Goal: Information Seeking & Learning: Learn about a topic

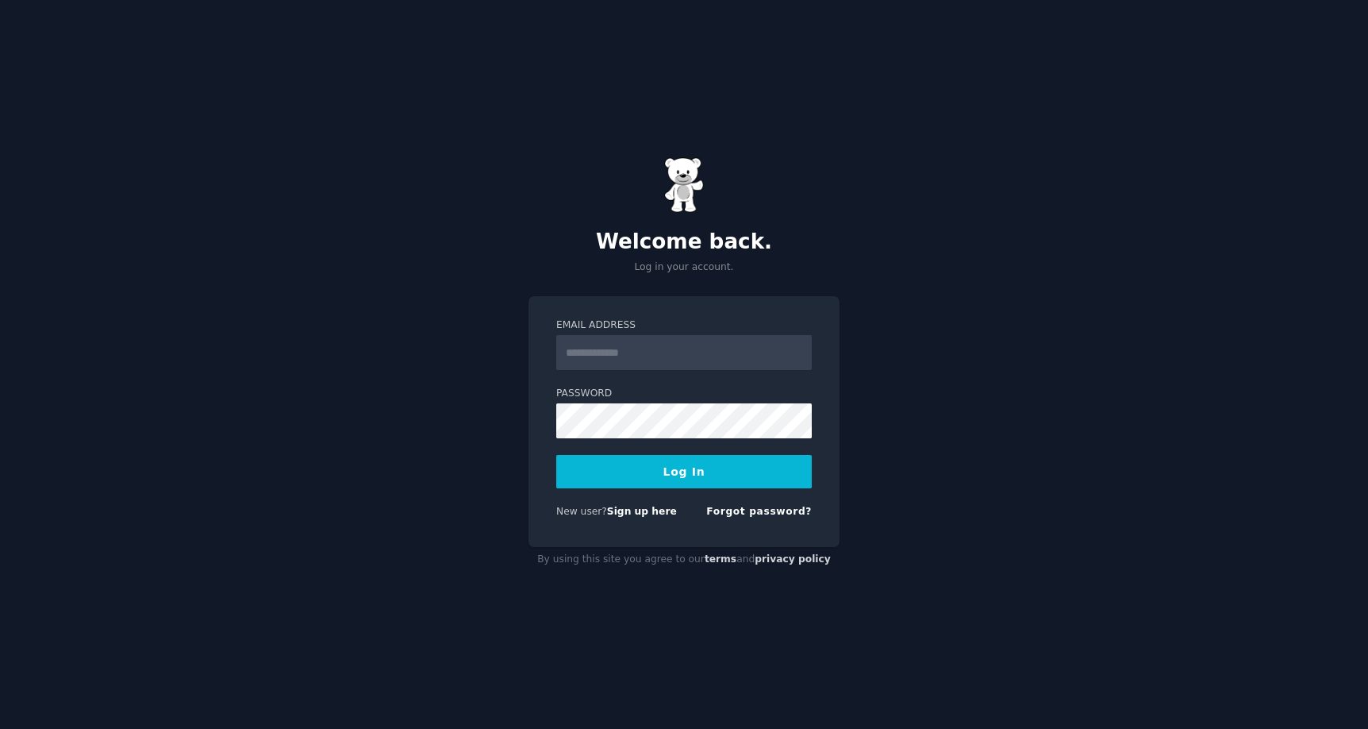
click at [630, 354] on input "Email Address" at bounding box center [684, 352] width 256 height 35
click at [643, 352] on input "Email Address" at bounding box center [684, 352] width 256 height 35
click at [649, 355] on input "Email Address" at bounding box center [684, 352] width 256 height 35
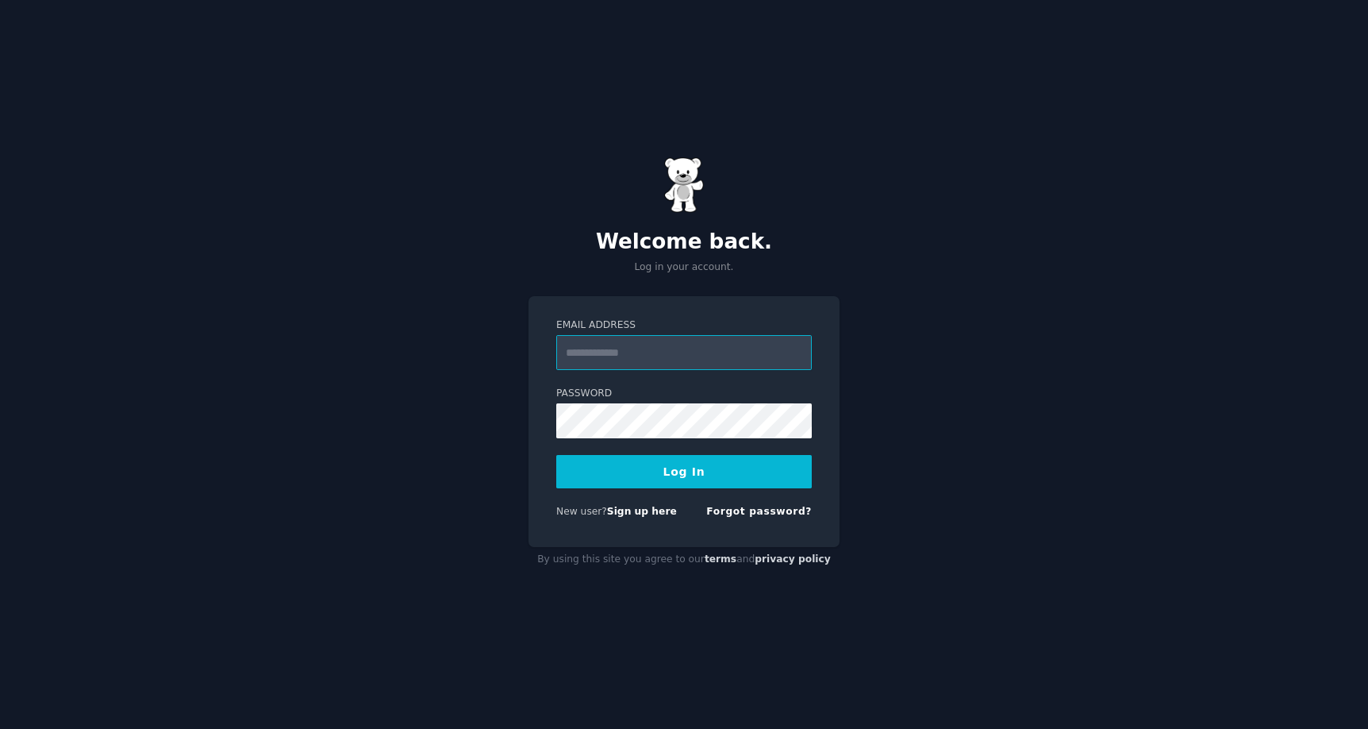
paste input "**********"
type input "**********"
click at [691, 479] on button "Log In" at bounding box center [684, 471] width 256 height 33
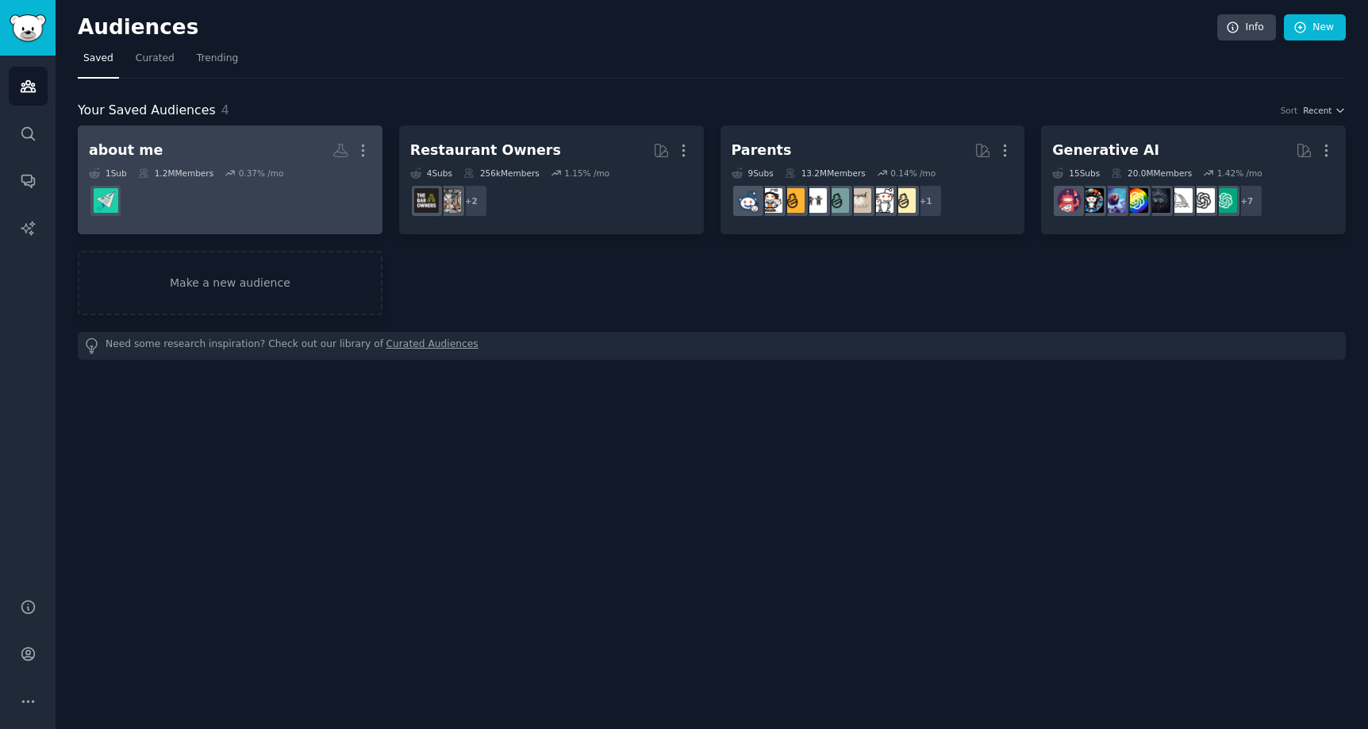
click at [206, 150] on h2 "about me More" at bounding box center [230, 151] width 283 height 28
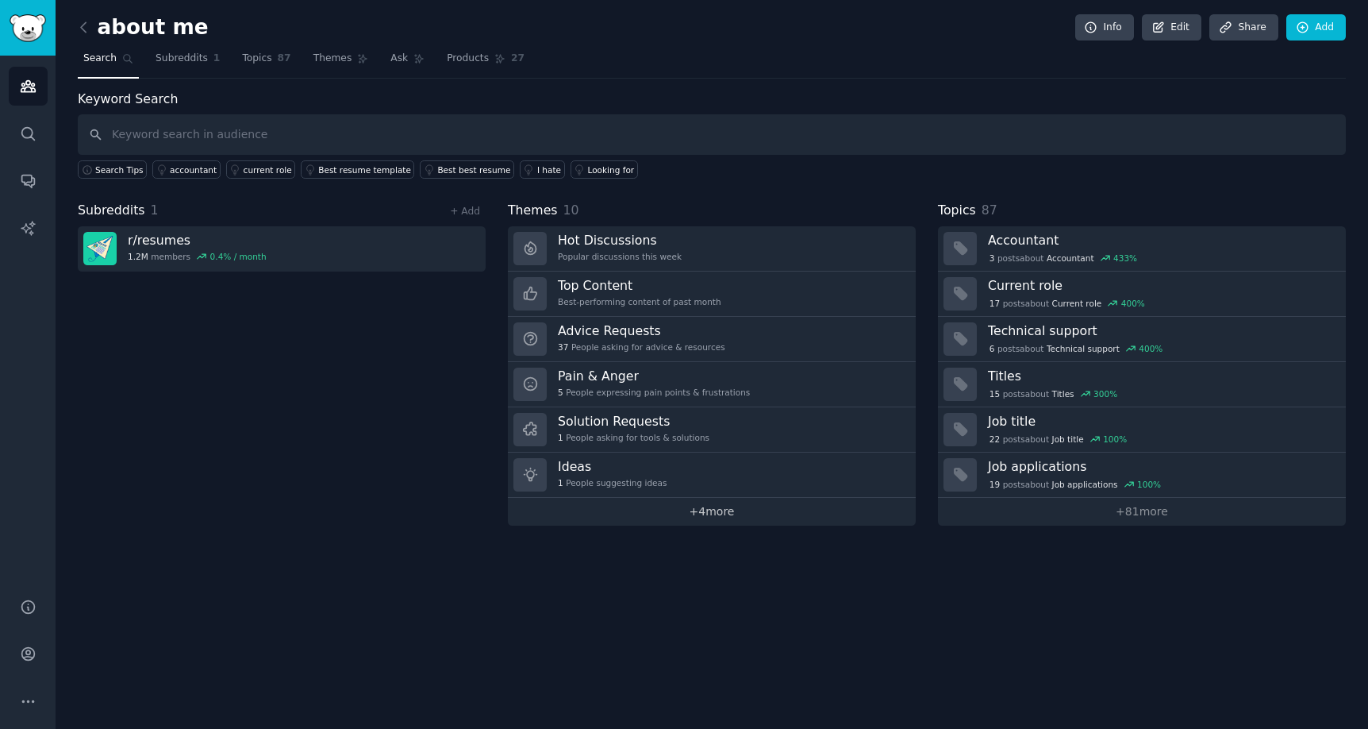
click at [726, 506] on link "+ 4 more" at bounding box center [712, 512] width 408 height 28
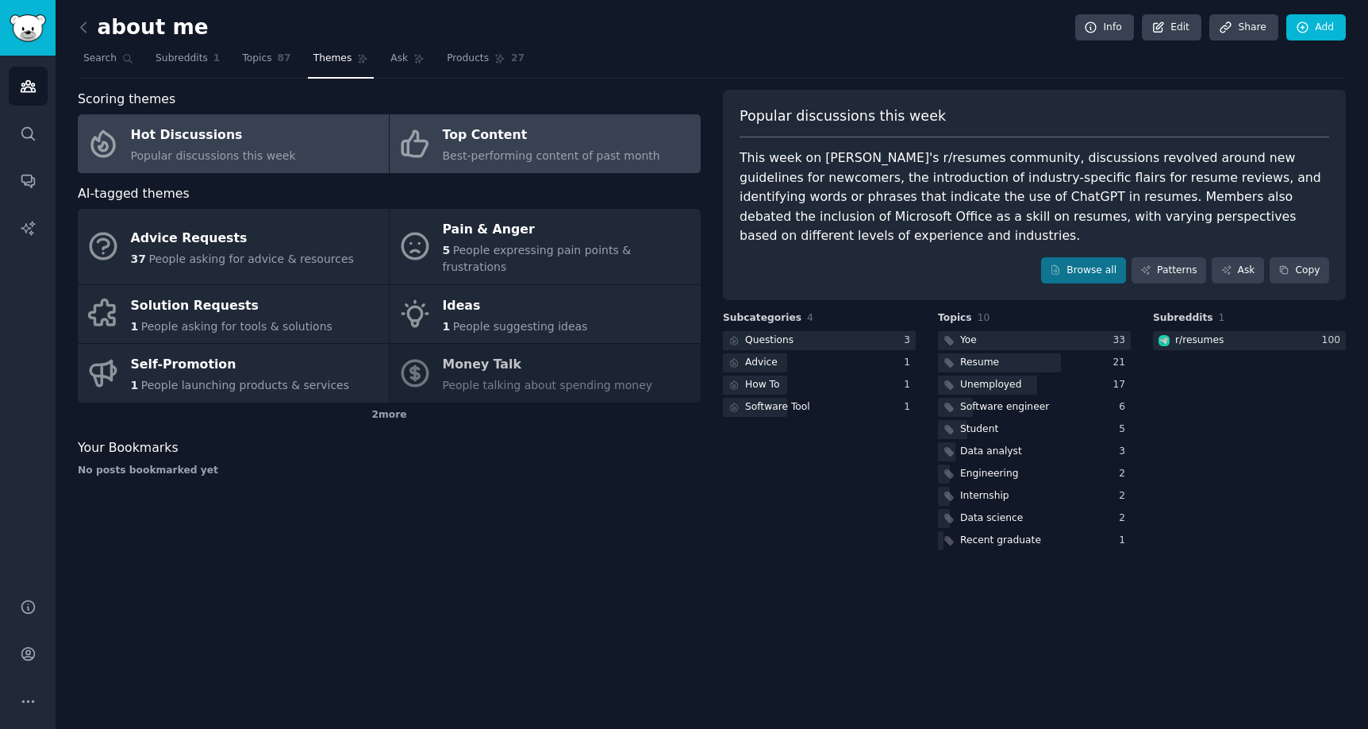
click at [539, 155] on span "Best-performing content of past month" at bounding box center [551, 155] width 217 height 13
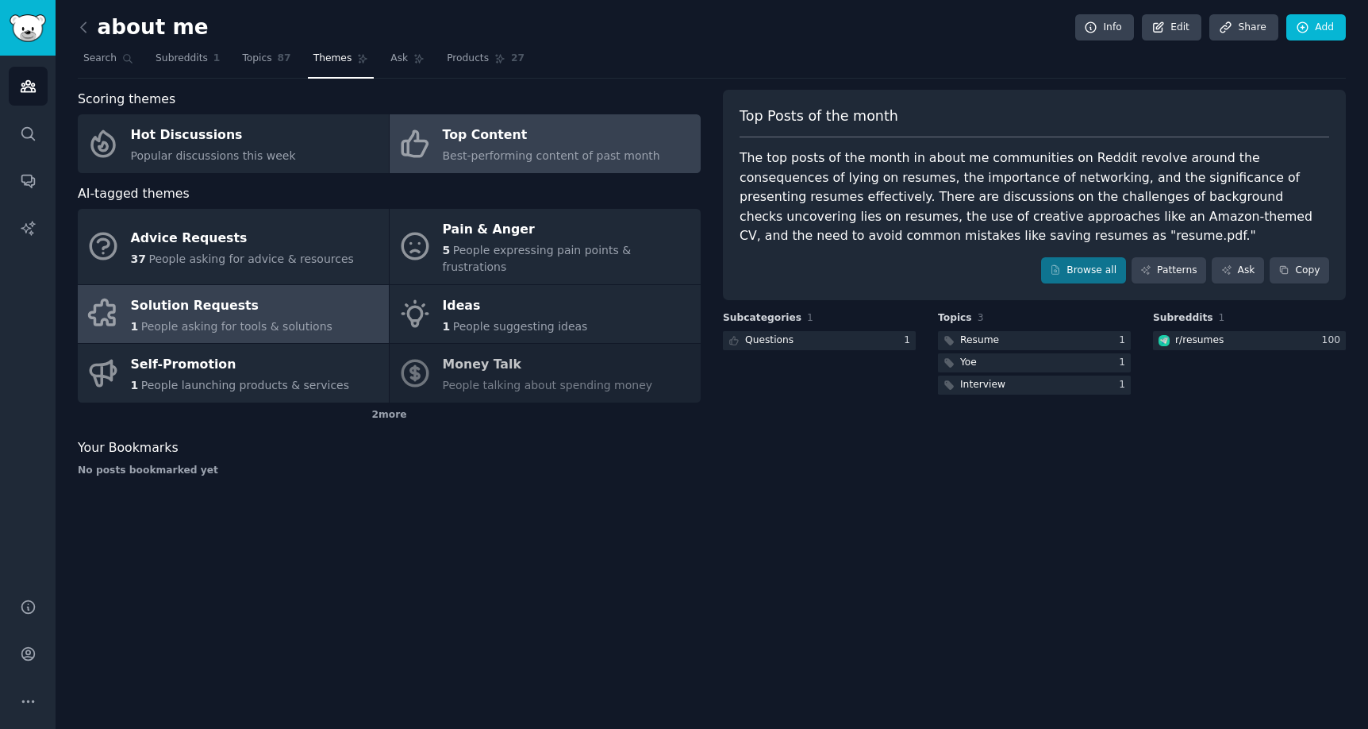
click at [224, 294] on div "Solution Requests" at bounding box center [232, 305] width 202 height 25
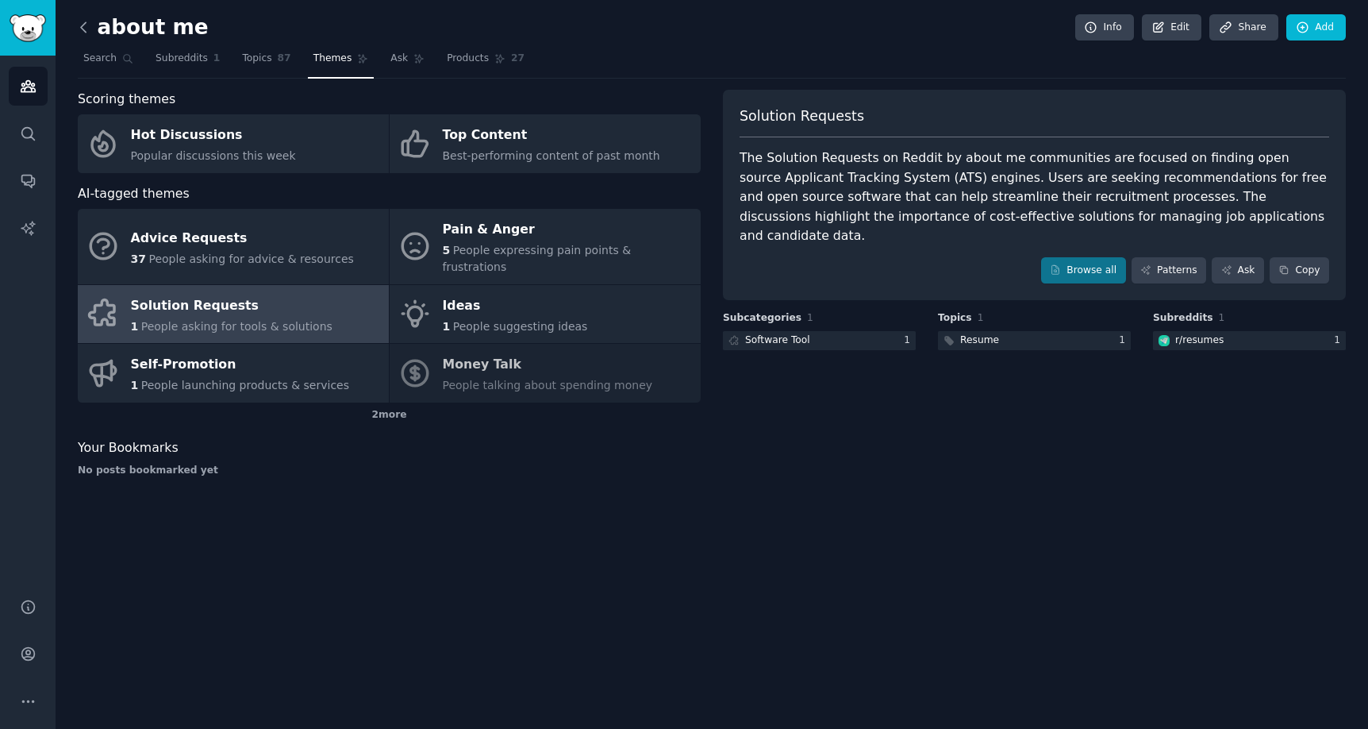
click at [85, 34] on icon at bounding box center [83, 27] width 17 height 17
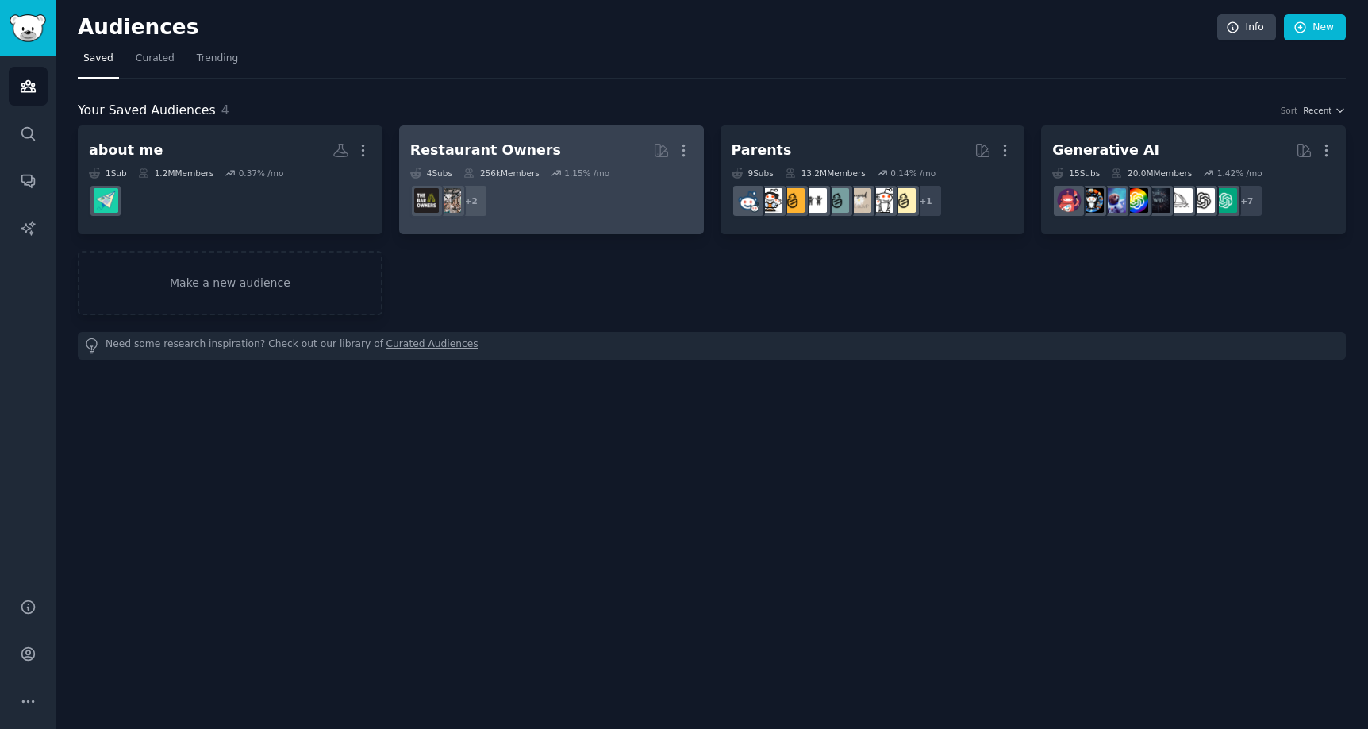
click at [506, 153] on div "Restaurant Owners" at bounding box center [485, 151] width 151 height 20
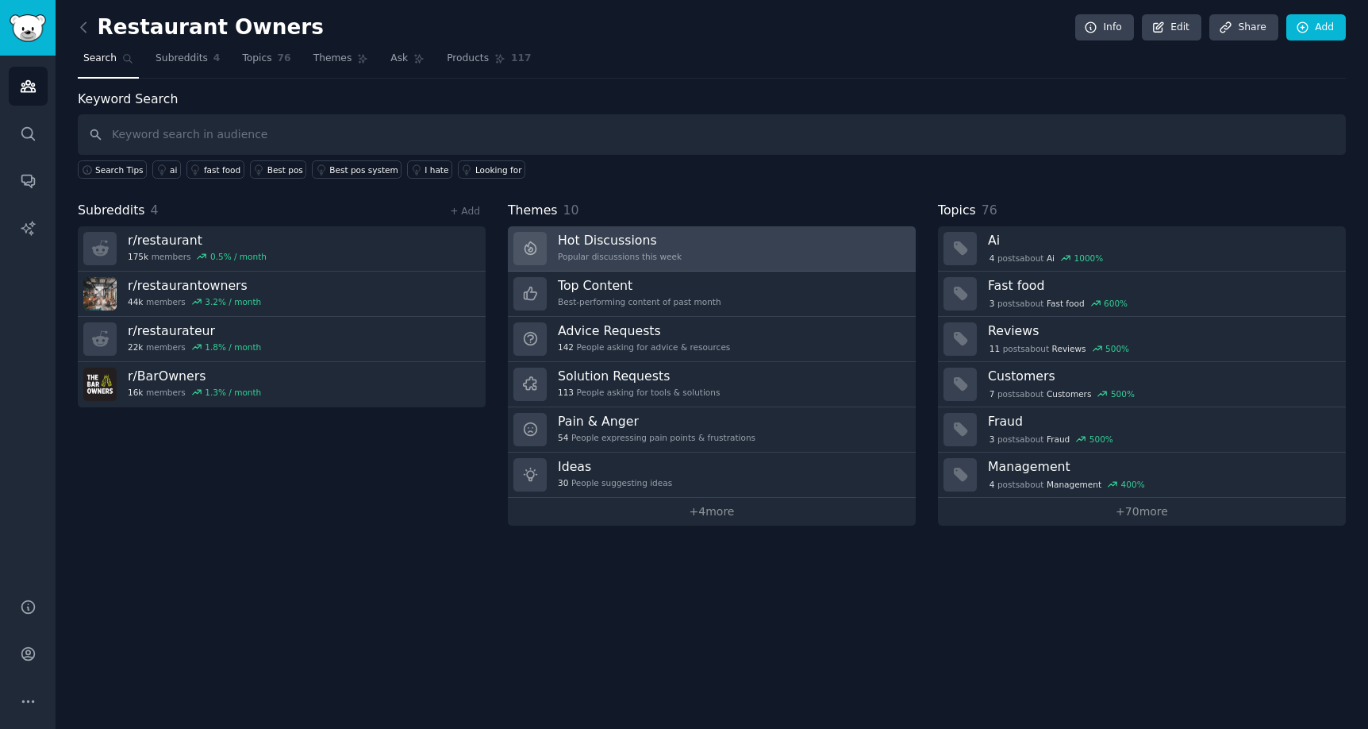
click at [641, 260] on div "Popular discussions this week" at bounding box center [620, 256] width 124 height 11
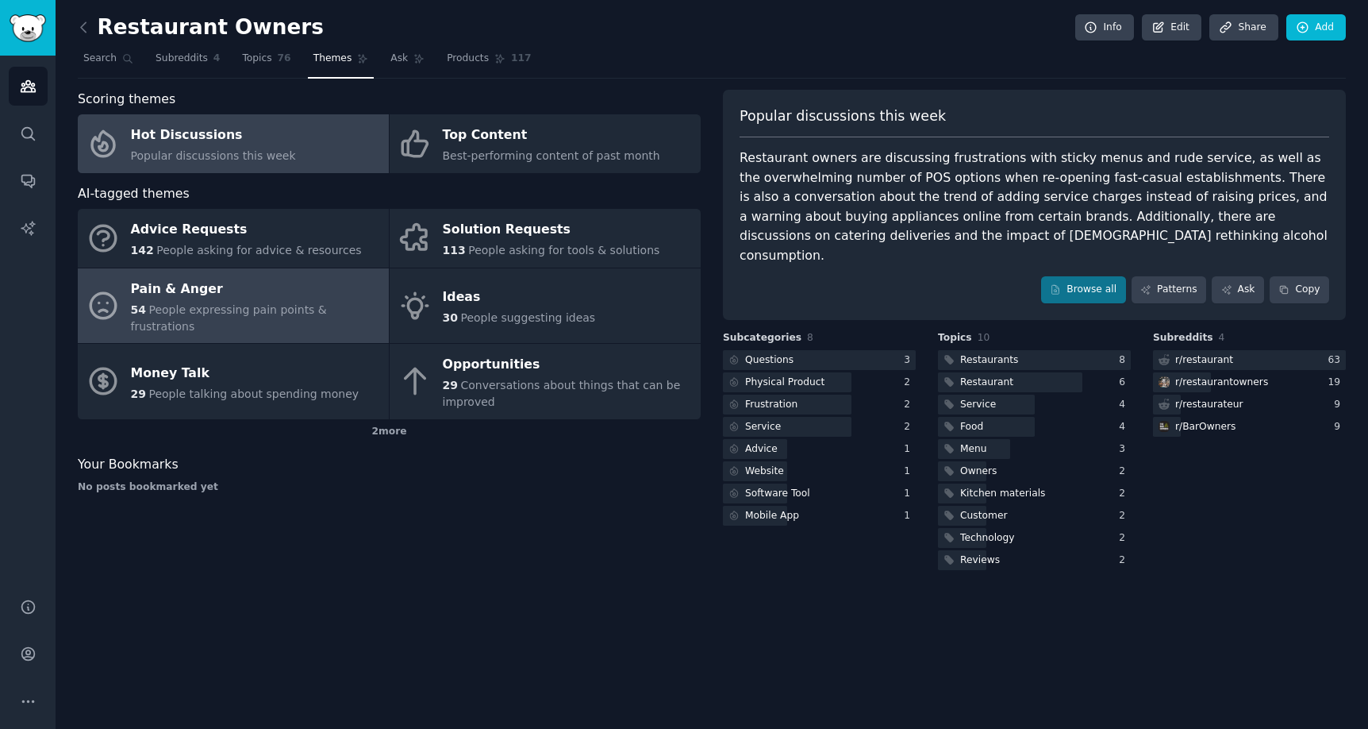
click at [269, 294] on div "Pain & Anger" at bounding box center [256, 288] width 250 height 25
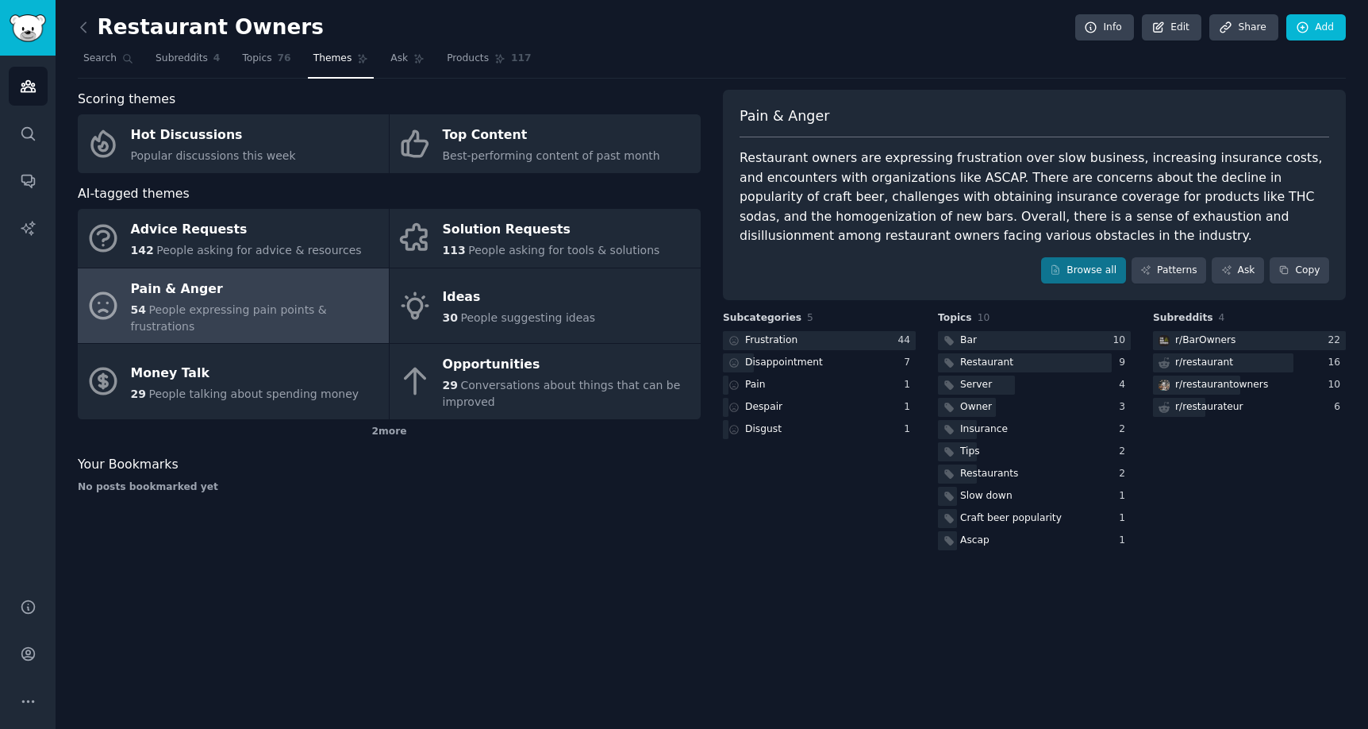
click at [608, 611] on div "Restaurant Owners Info Edit Share Add Search Subreddits 4 Topics 76 Themes Ask …" at bounding box center [712, 364] width 1313 height 729
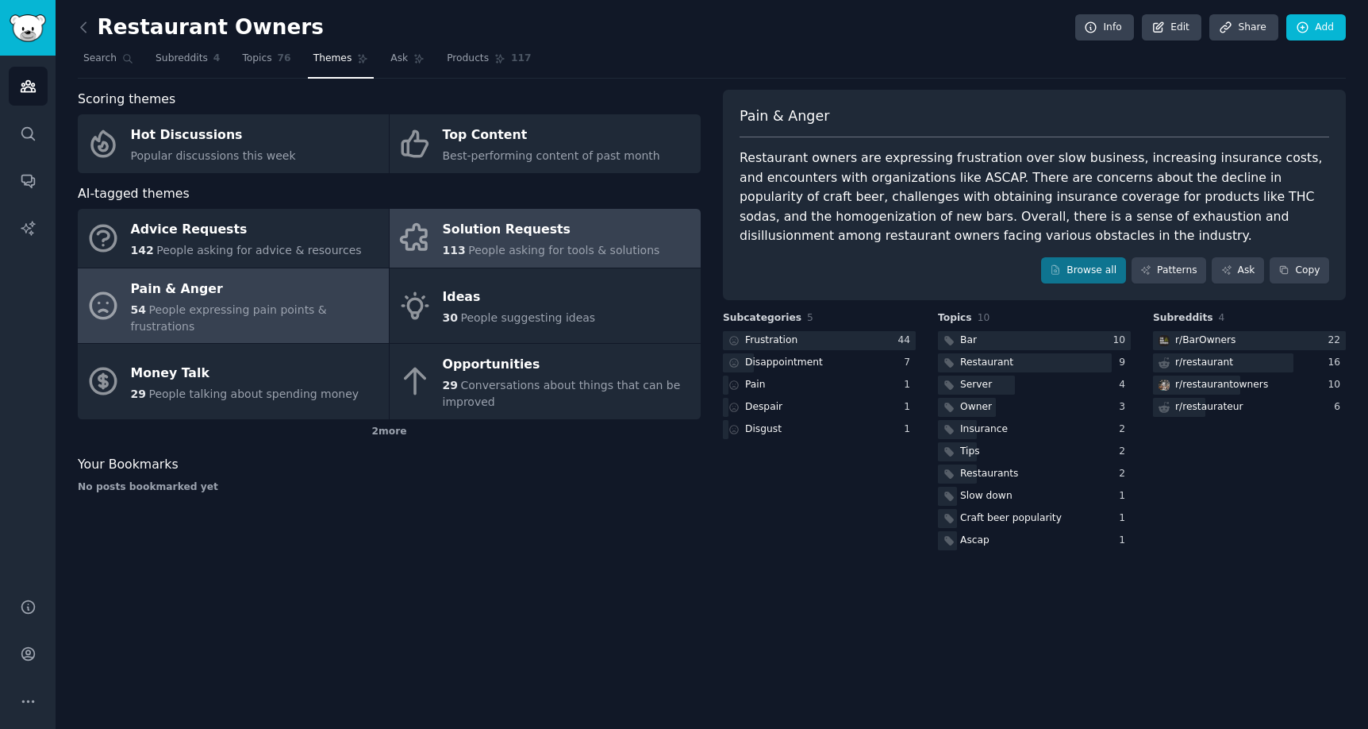
click at [524, 249] on span "People asking for tools & solutions" at bounding box center [563, 250] width 191 height 13
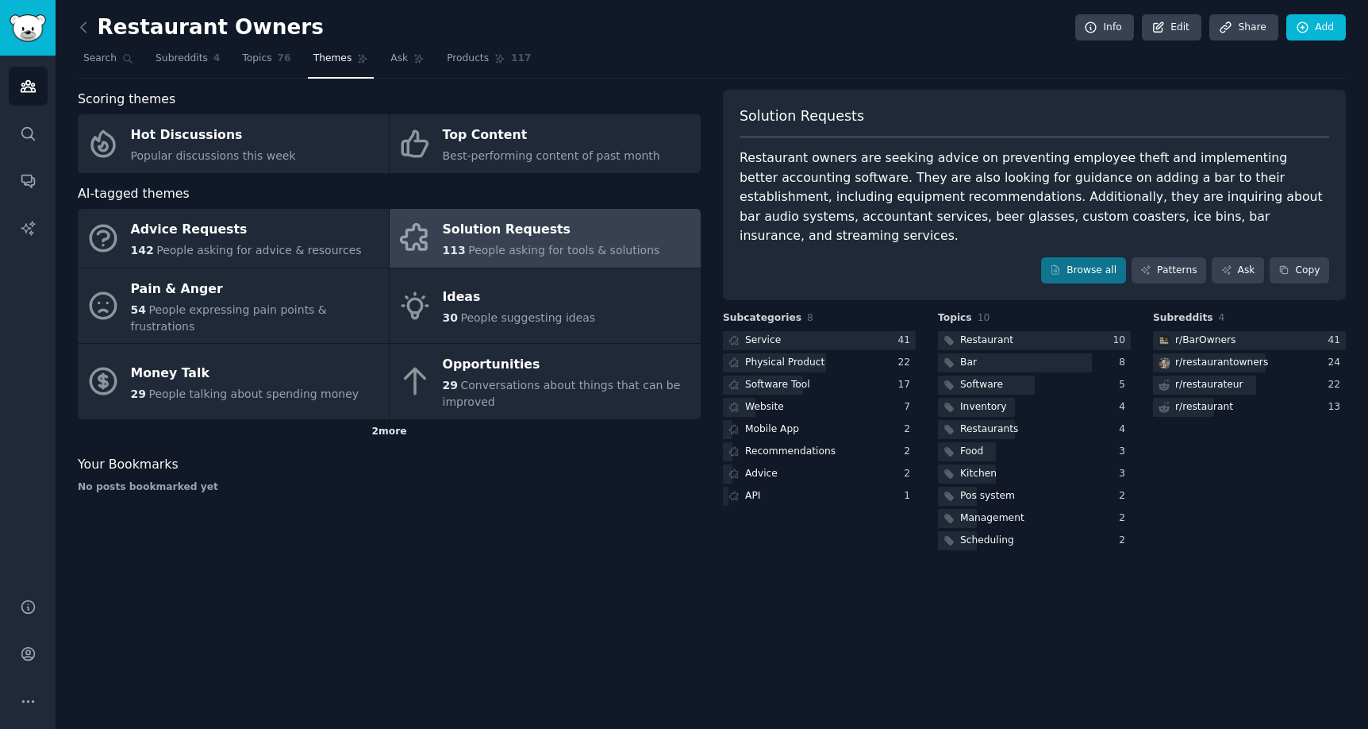
click at [391, 419] on div "2 more" at bounding box center [389, 431] width 623 height 25
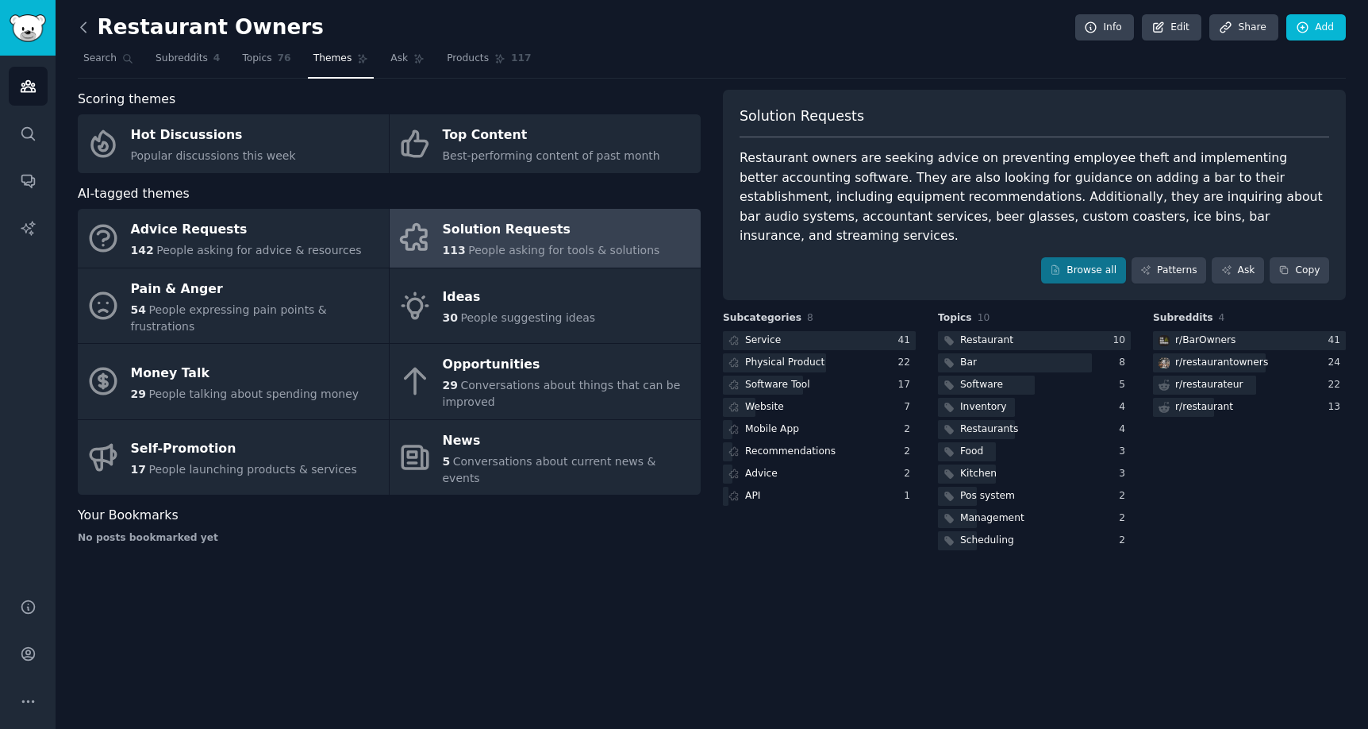
click at [86, 33] on icon at bounding box center [83, 27] width 17 height 17
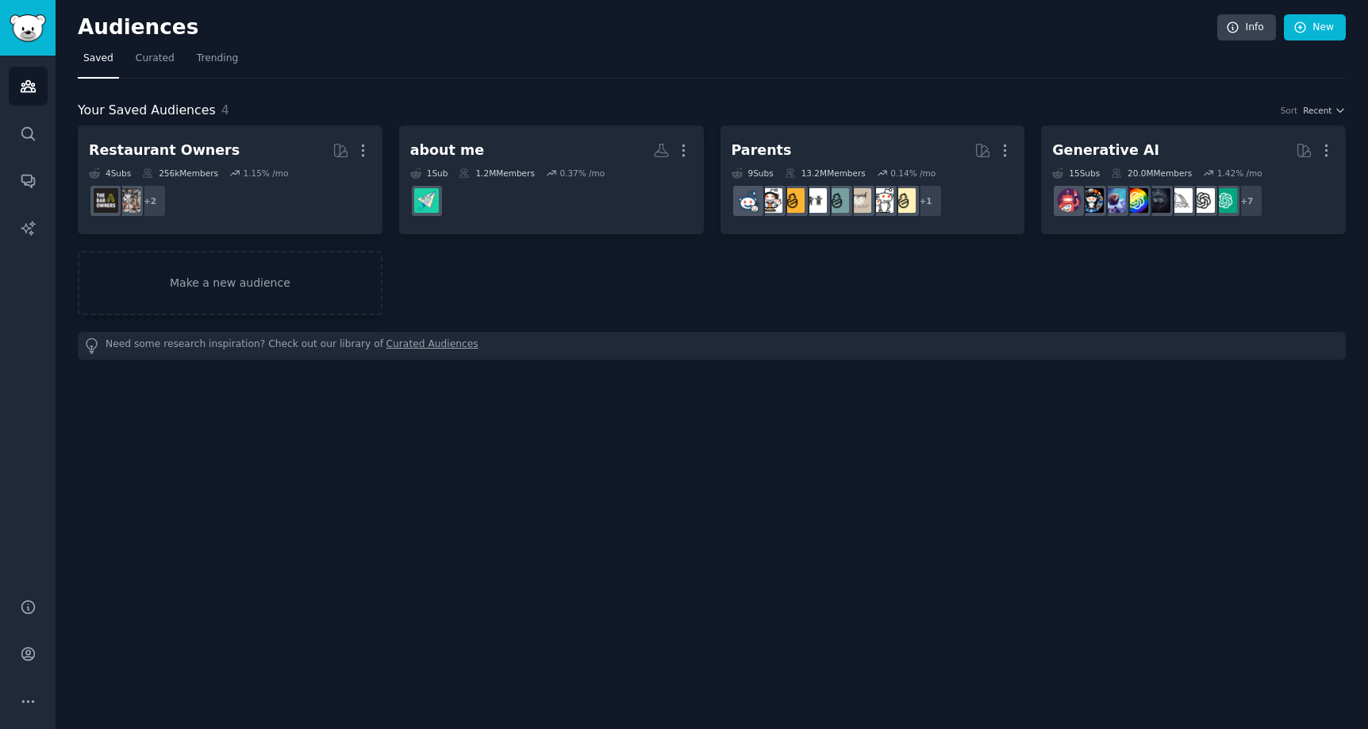
click at [639, 431] on div "Audiences Info New Saved Curated Trending Your Saved Audiences 4 Sort Recent Re…" at bounding box center [712, 364] width 1313 height 729
click at [160, 62] on span "Curated" at bounding box center [155, 59] width 39 height 14
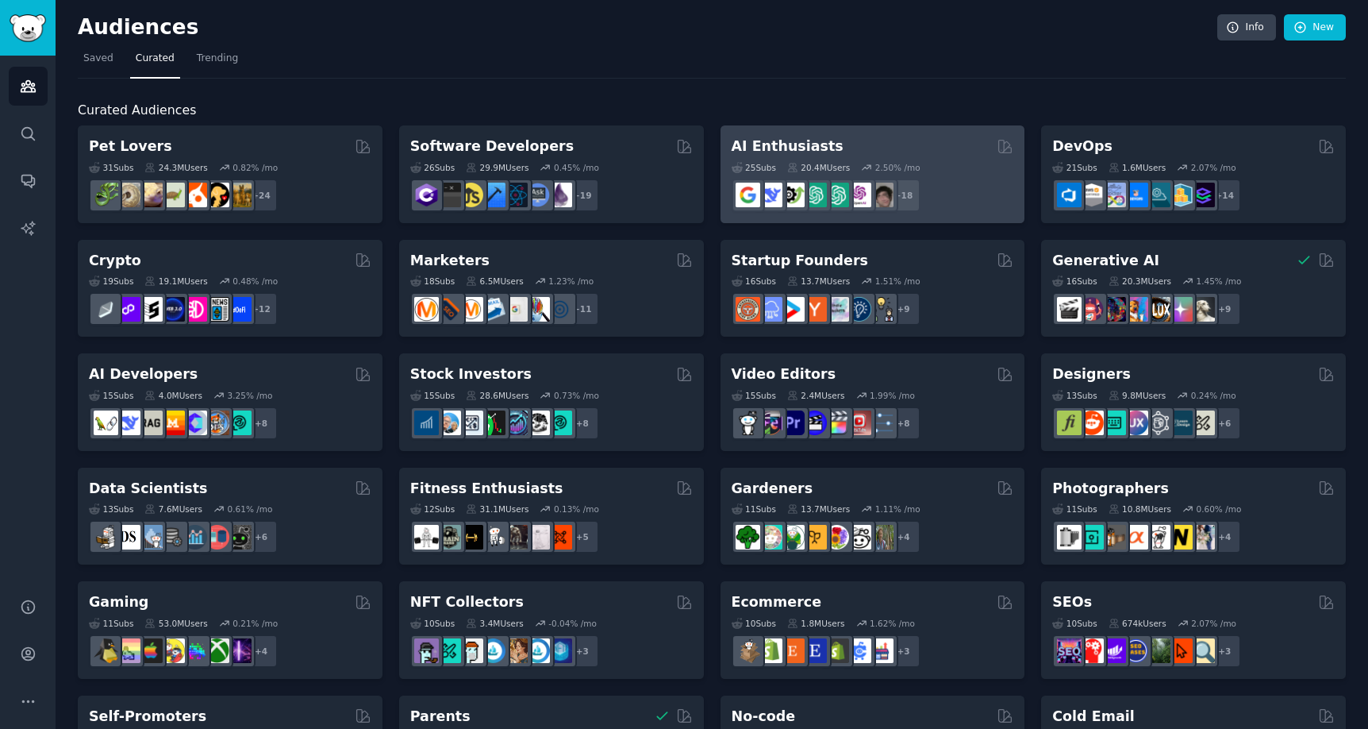
click at [903, 147] on div "AI Enthusiasts" at bounding box center [873, 147] width 283 height 20
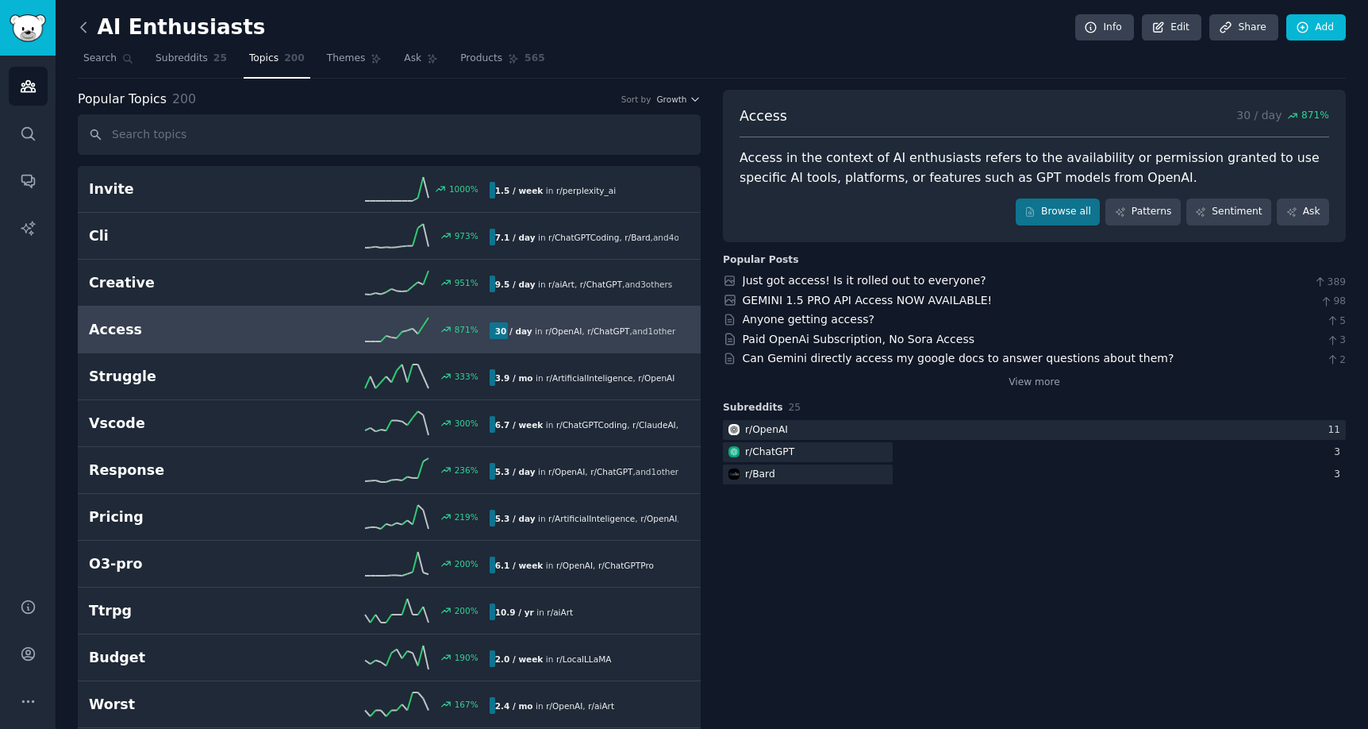
click at [87, 25] on icon at bounding box center [83, 27] width 17 height 17
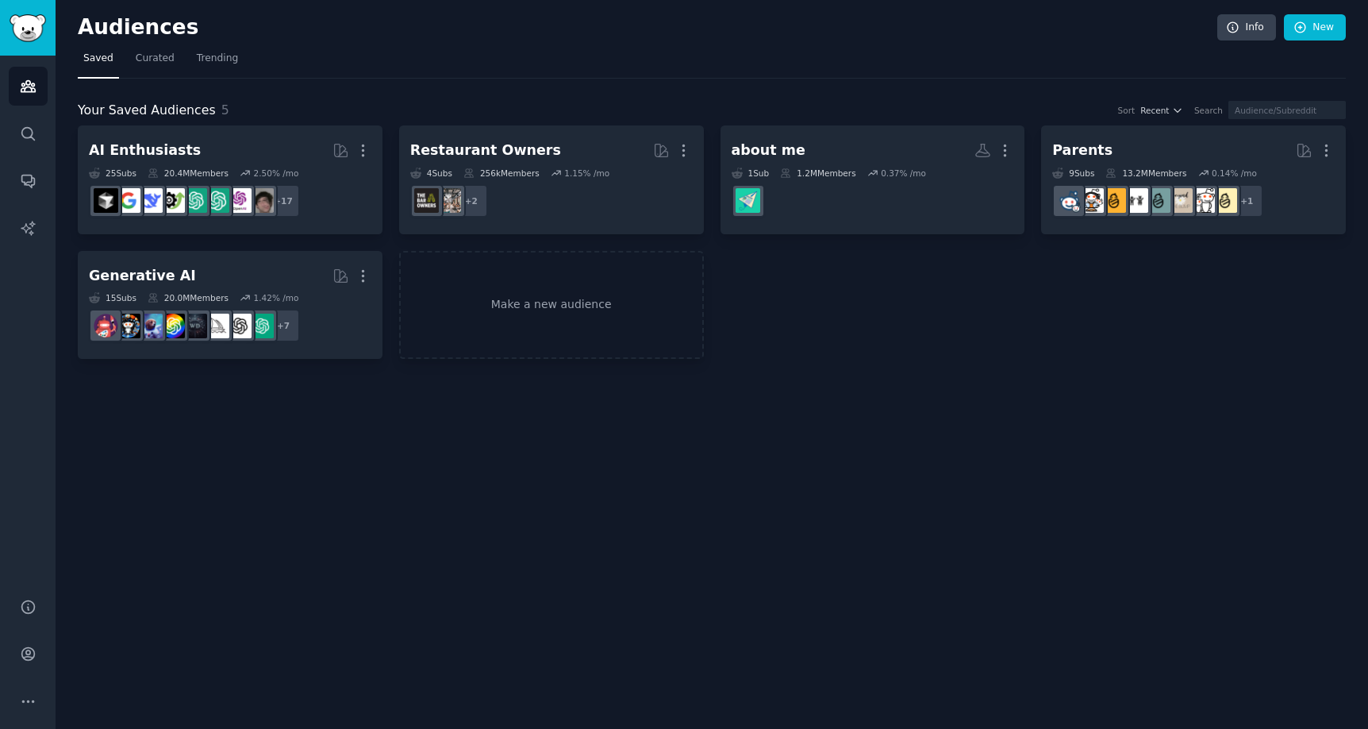
click at [800, 307] on div "AI Enthusiasts More 25 Sub s 20.4M Members 2.50 % /mo + 17 Restaurant Owners Mo…" at bounding box center [712, 241] width 1268 height 233
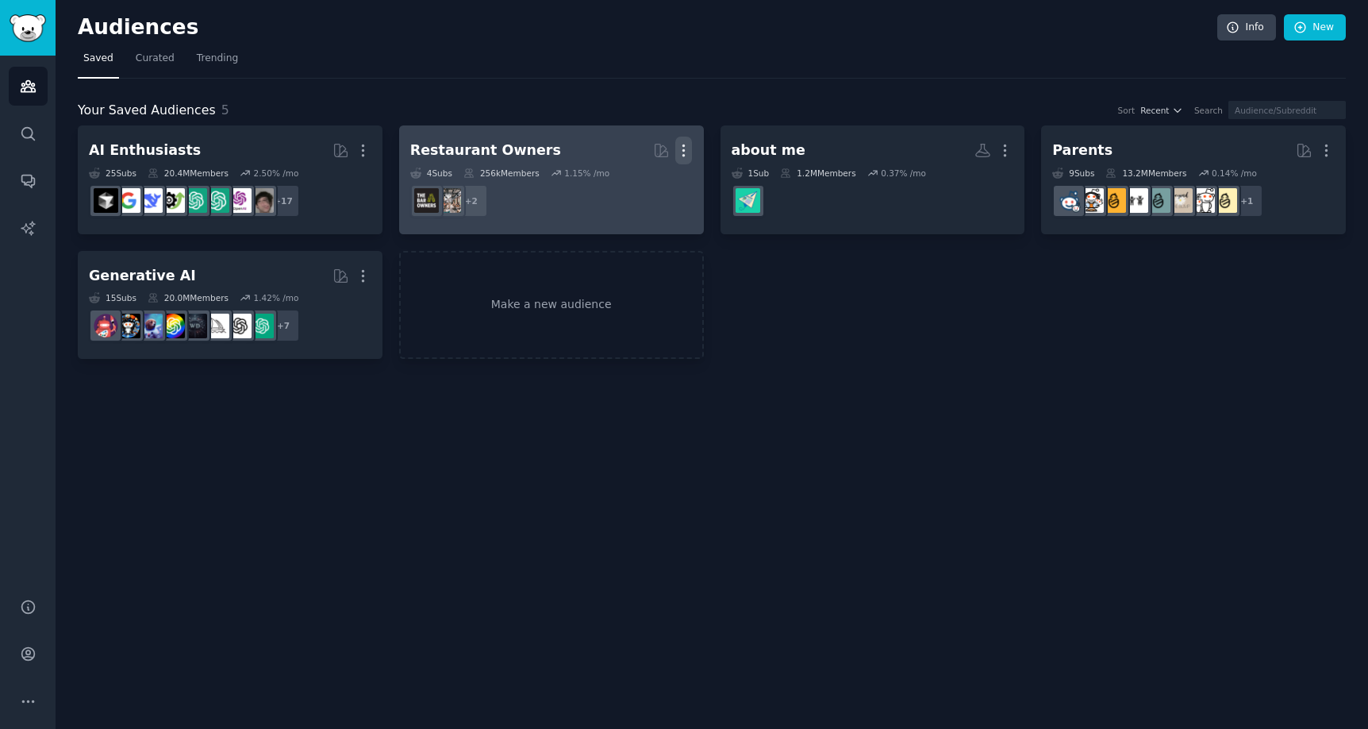
click at [684, 150] on icon "button" at bounding box center [684, 150] width 2 height 11
click at [645, 187] on p "Delete" at bounding box center [640, 183] width 37 height 17
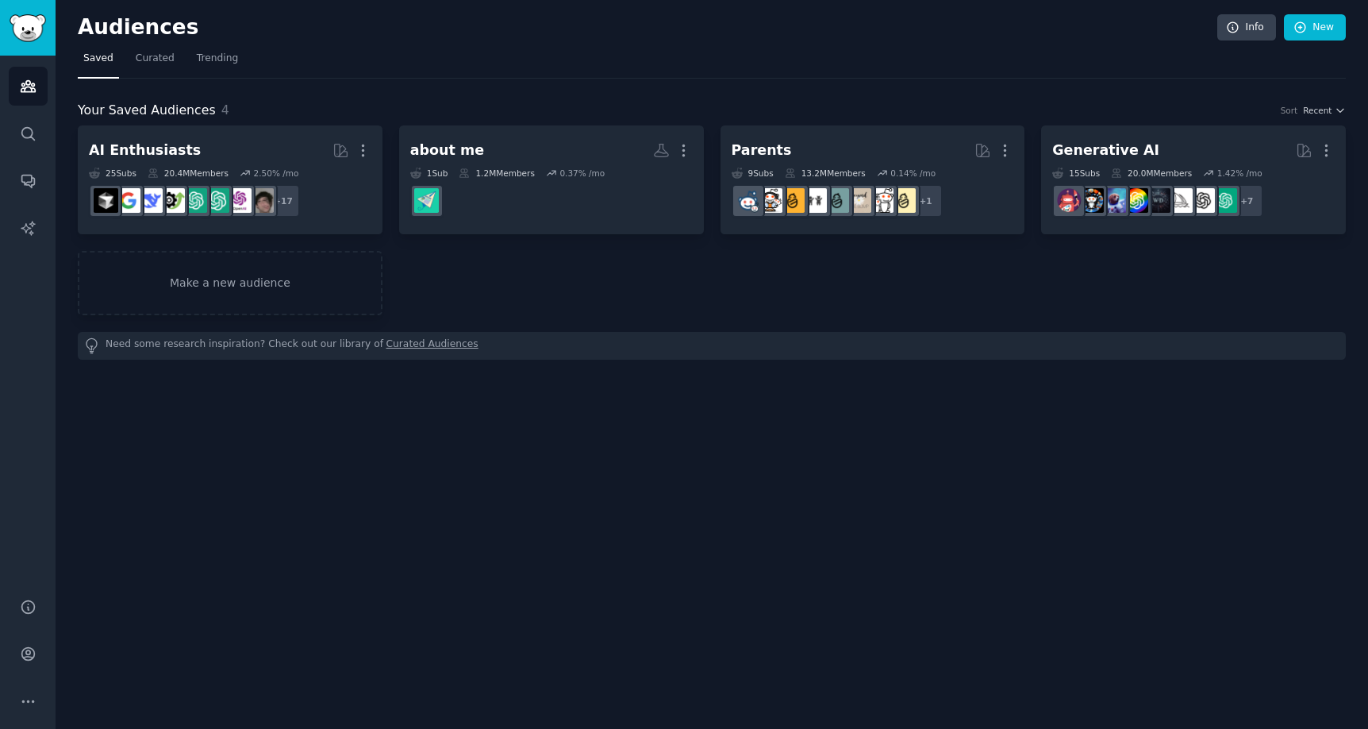
click at [598, 420] on div "Audiences Info New Saved Curated Trending Your Saved Audiences 4 Sort Recent AI…" at bounding box center [712, 364] width 1313 height 729
click at [372, 442] on div "Audiences Info New Saved Curated Trending Your Saved Audiences 4 Sort Recent AI…" at bounding box center [712, 364] width 1313 height 729
click at [202, 66] on link "Trending" at bounding box center [217, 62] width 52 height 33
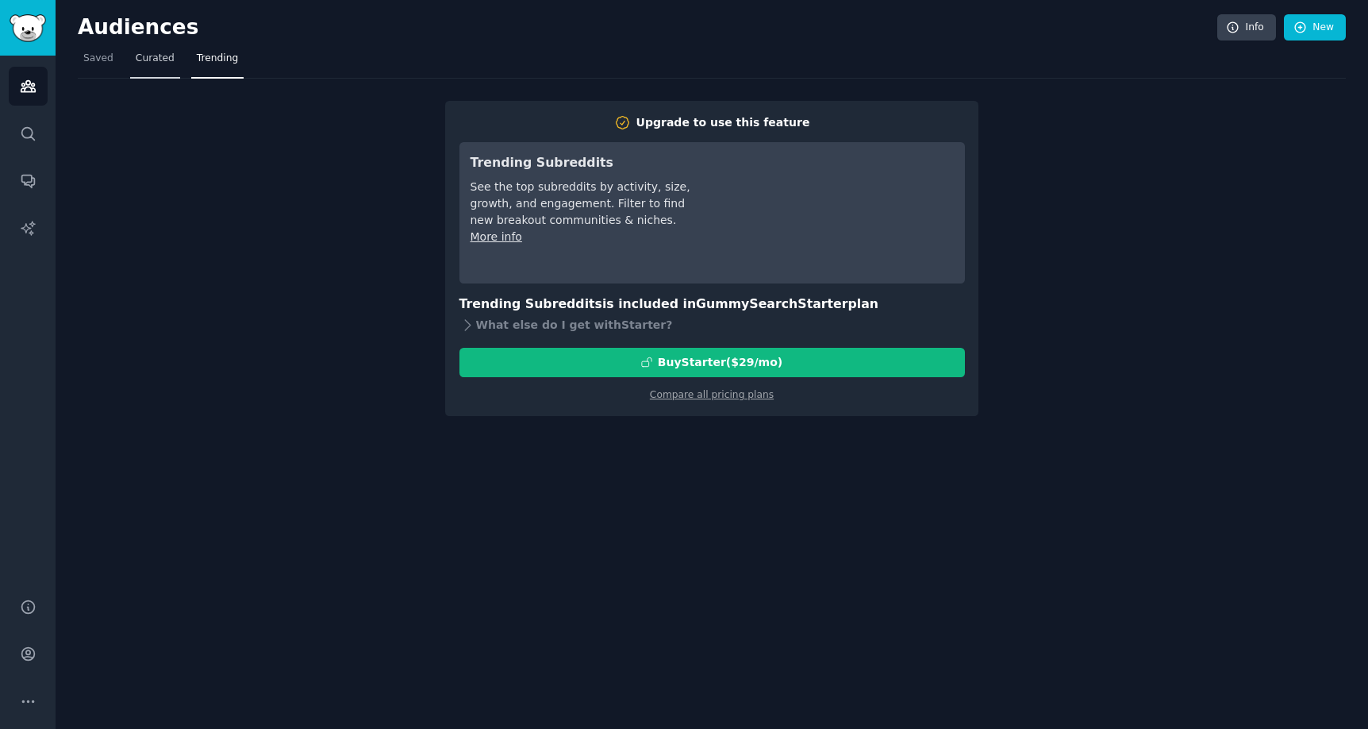
click at [146, 56] on span "Curated" at bounding box center [155, 59] width 39 height 14
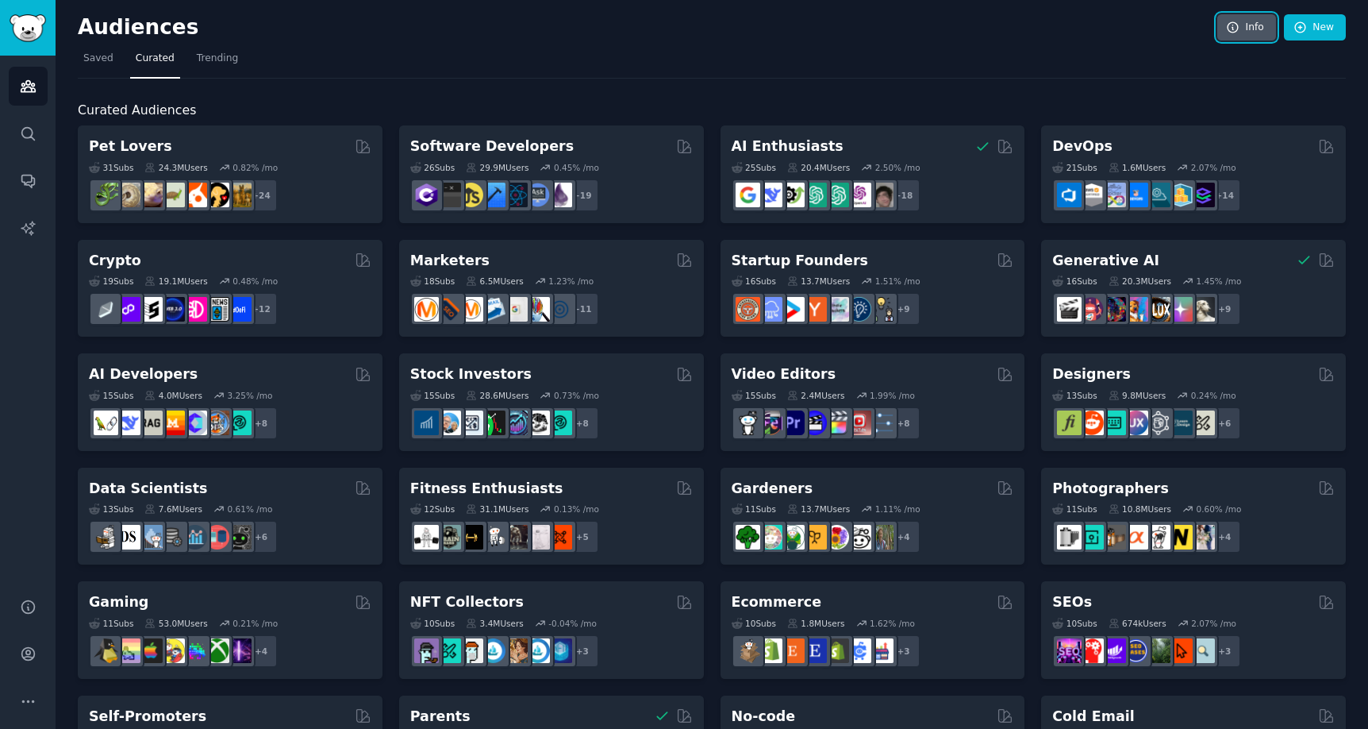
click at [1250, 32] on link "Info" at bounding box center [1247, 27] width 59 height 27
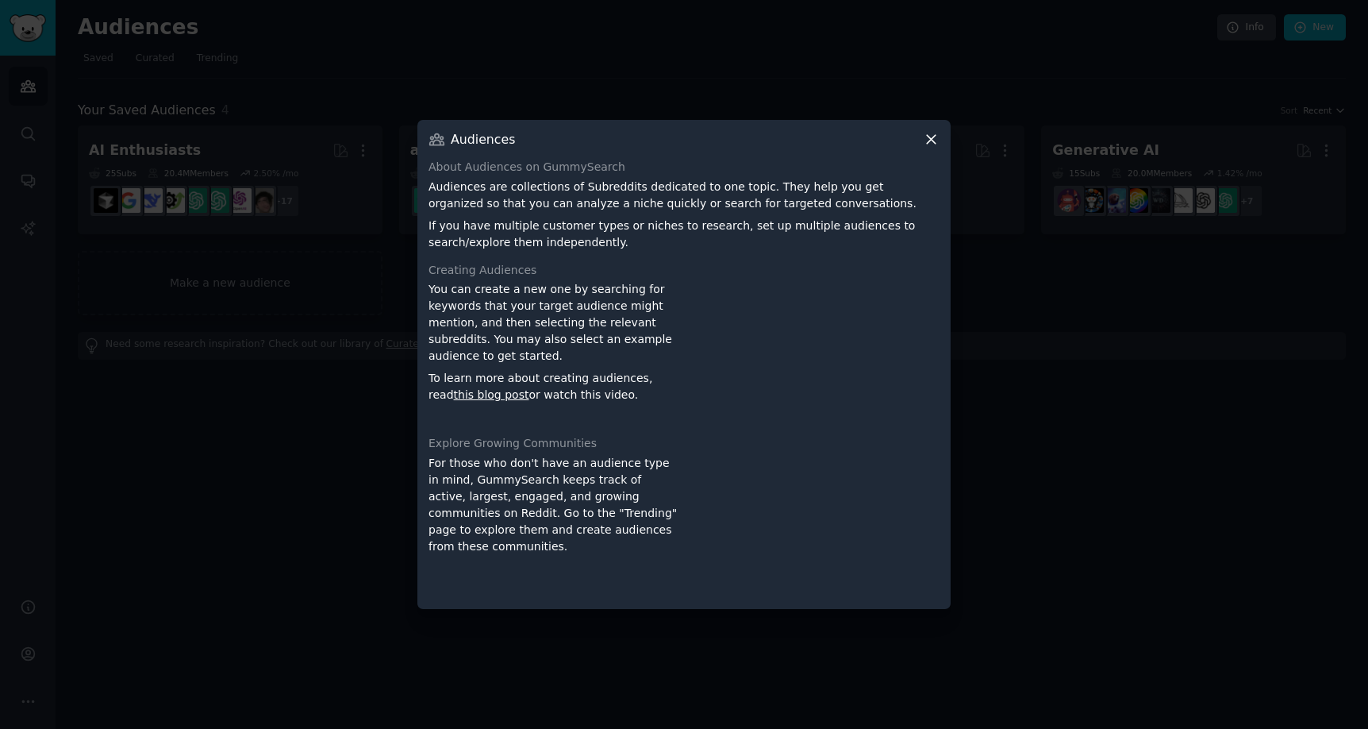
click at [931, 142] on icon at bounding box center [931, 139] width 17 height 17
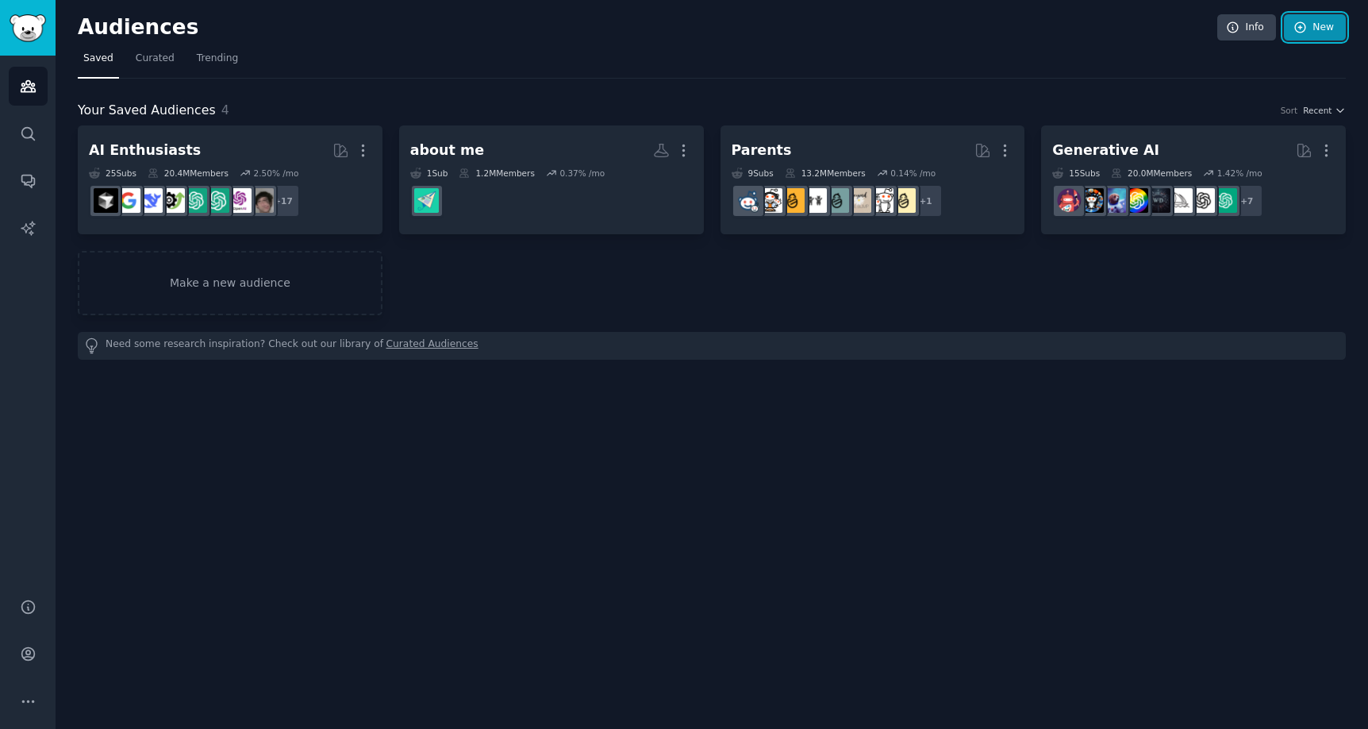
click at [1334, 17] on link "New" at bounding box center [1315, 27] width 62 height 27
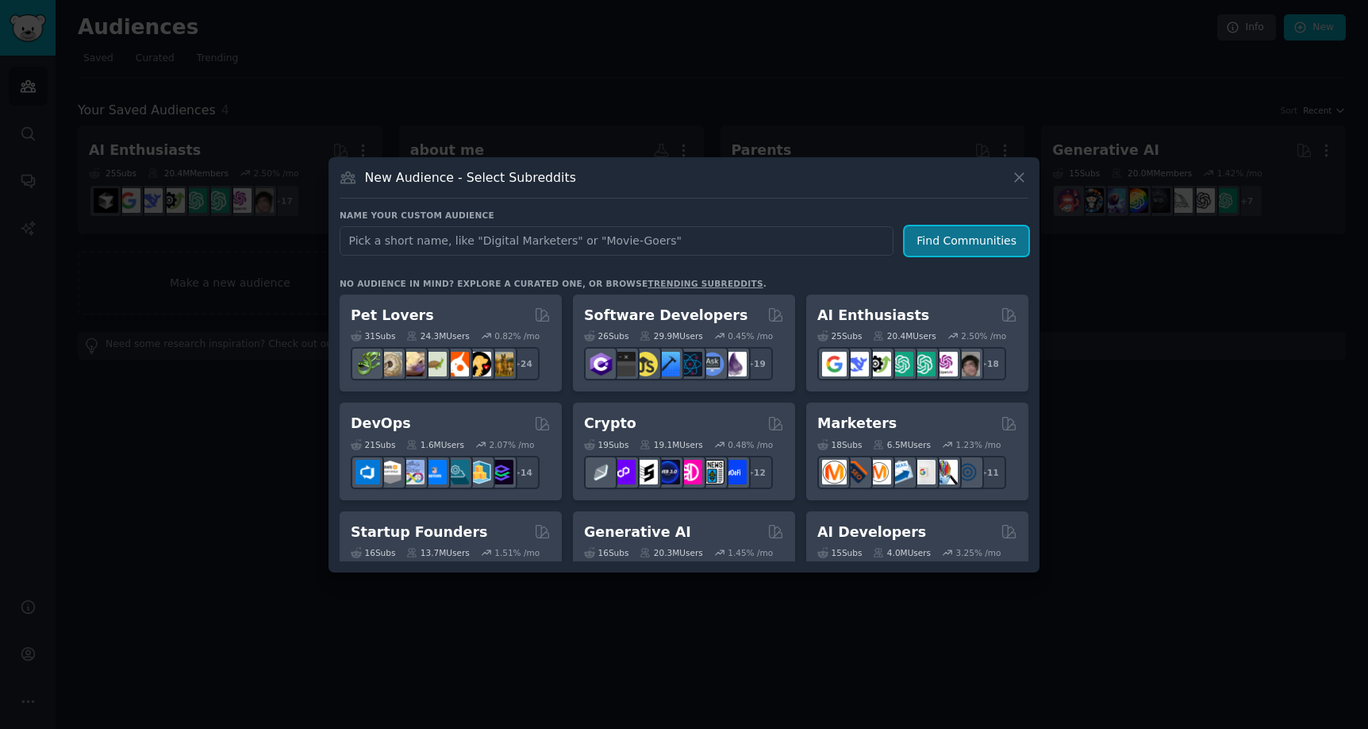
click at [975, 239] on button "Find Communities" at bounding box center [967, 240] width 124 height 29
click at [1021, 179] on icon at bounding box center [1019, 177] width 9 height 9
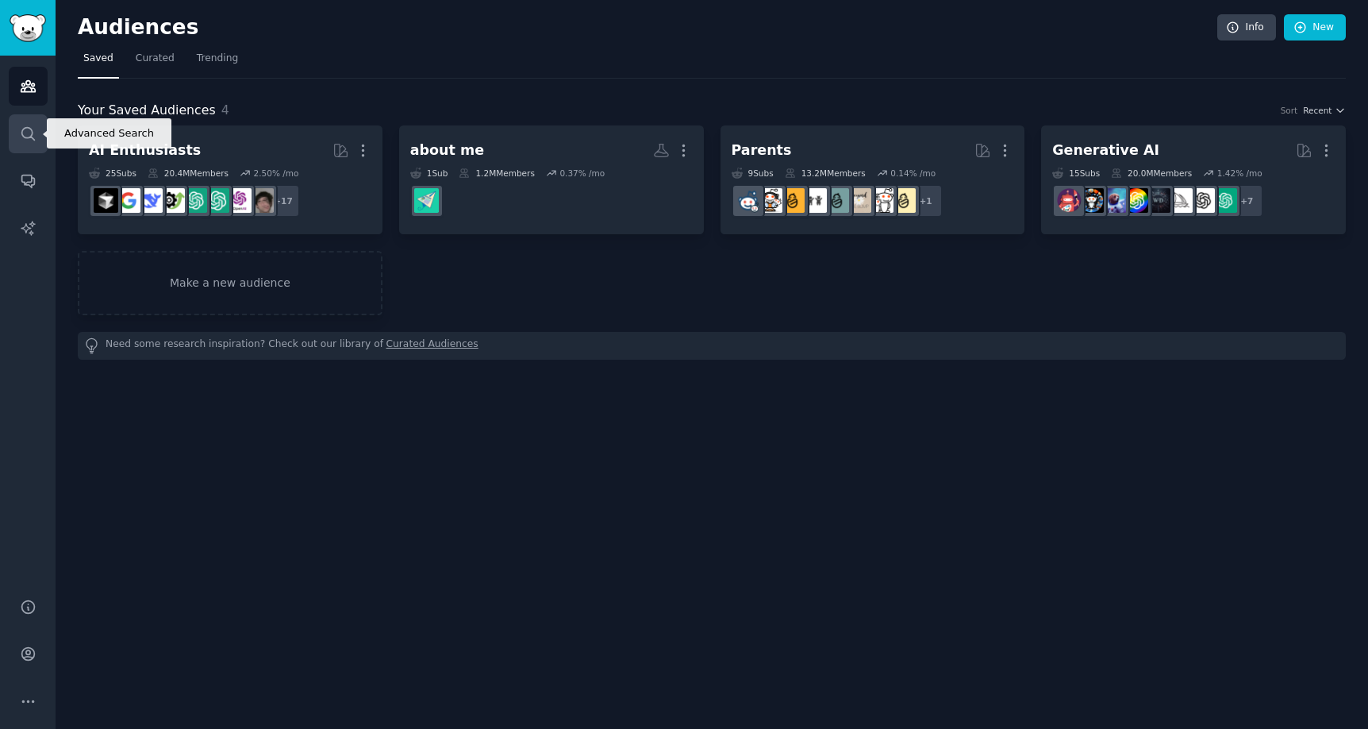
click at [41, 128] on link "Search" at bounding box center [28, 133] width 39 height 39
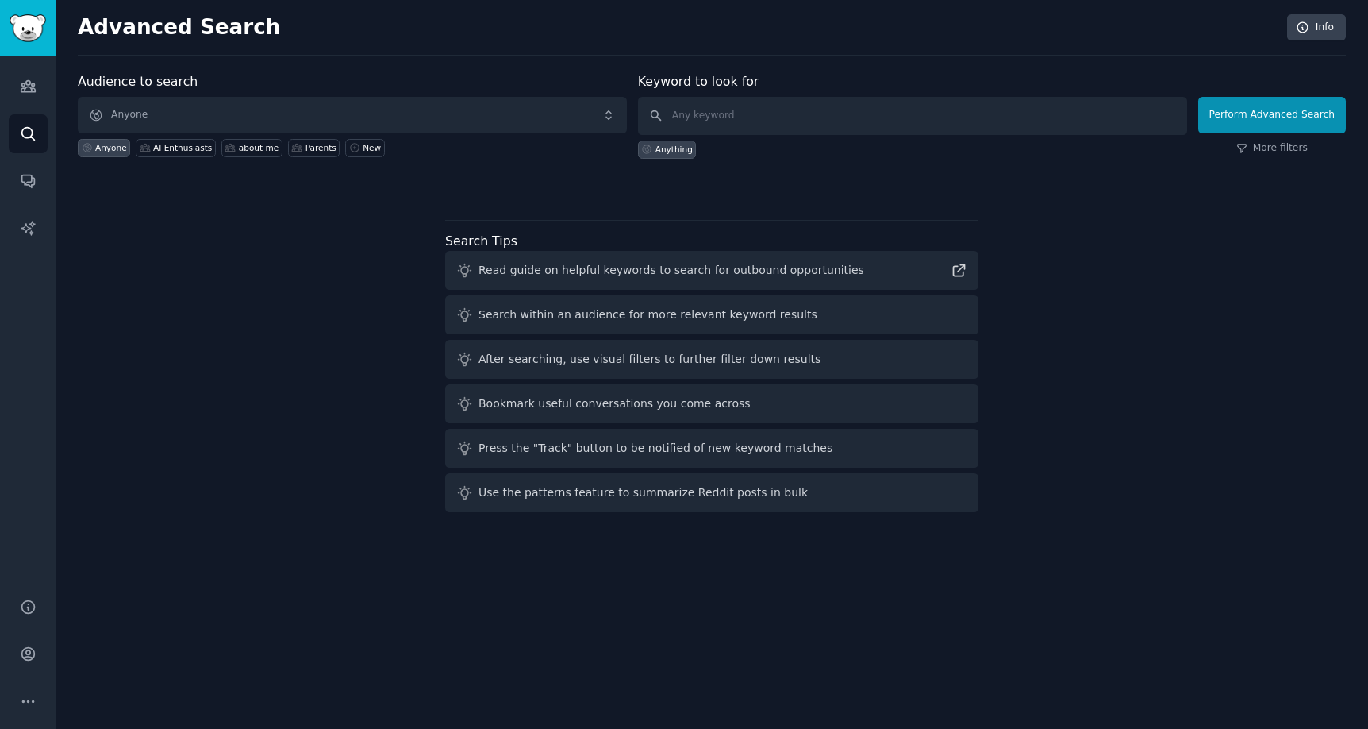
click at [261, 296] on div "Audience to search Anyone Anyone AI Enthusiasts about me Parents New Keyword to…" at bounding box center [712, 295] width 1268 height 446
click at [173, 145] on div "AI Enthusiasts" at bounding box center [182, 147] width 59 height 11
click at [780, 112] on input "text" at bounding box center [912, 116] width 549 height 38
click at [21, 179] on icon "Sidebar" at bounding box center [27, 181] width 13 height 13
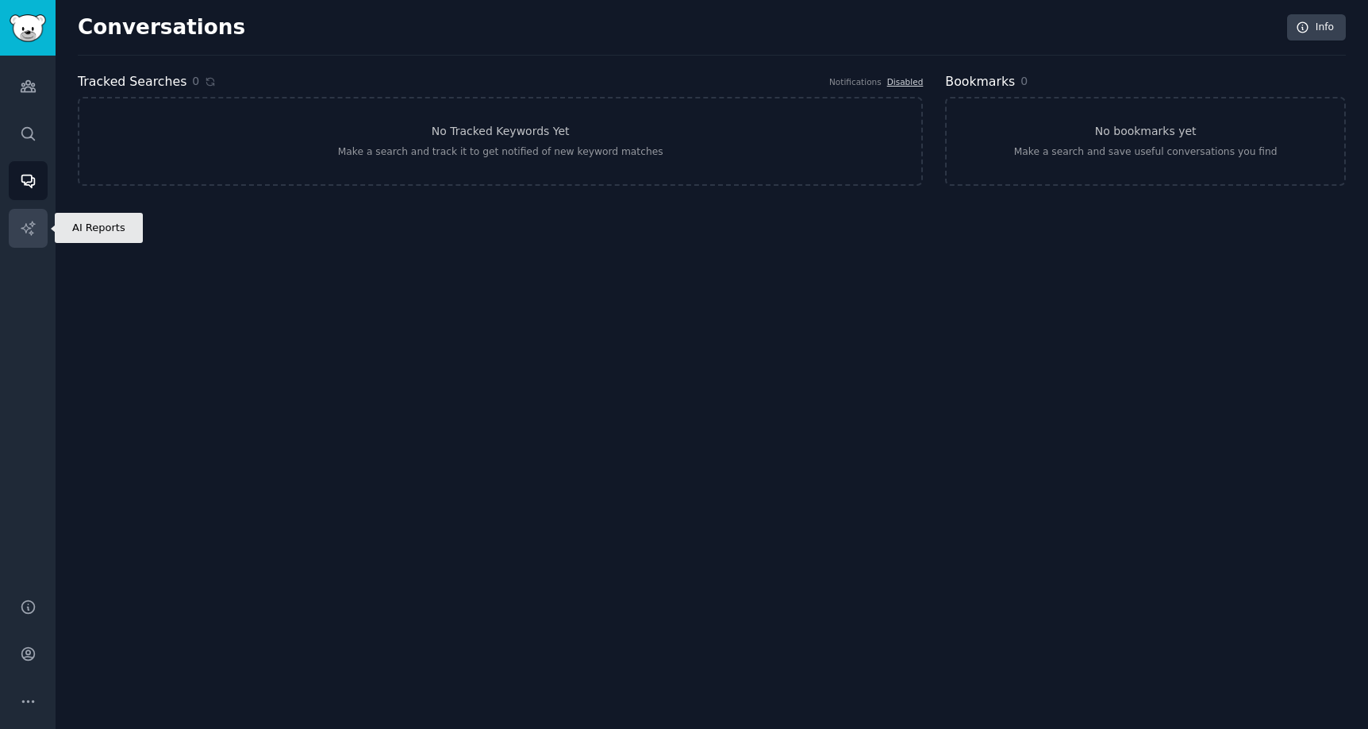
click at [30, 226] on icon "Sidebar" at bounding box center [28, 228] width 17 height 17
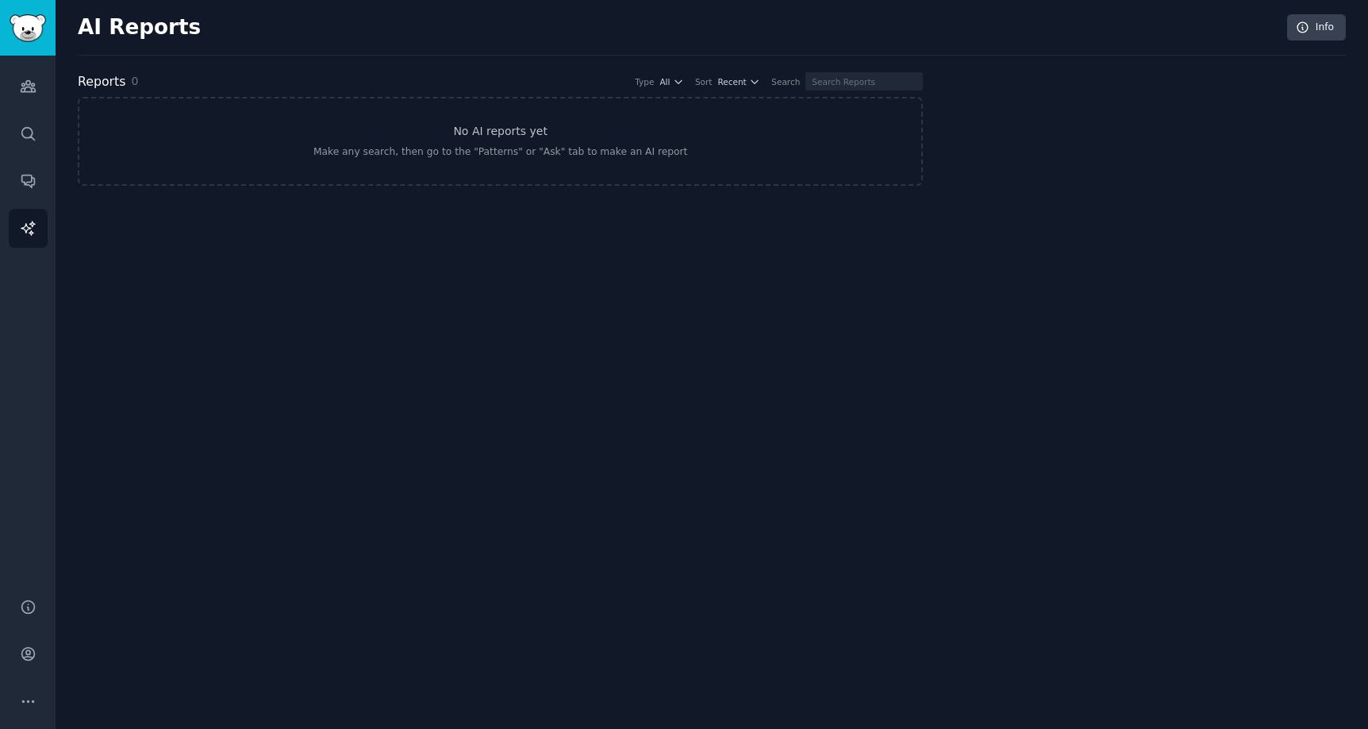
click at [495, 287] on div "AI Reports Info Reports 0 Type All Sort Recent Search No AI reports yet Make an…" at bounding box center [712, 364] width 1313 height 729
click at [32, 85] on icon "Sidebar" at bounding box center [28, 86] width 14 height 11
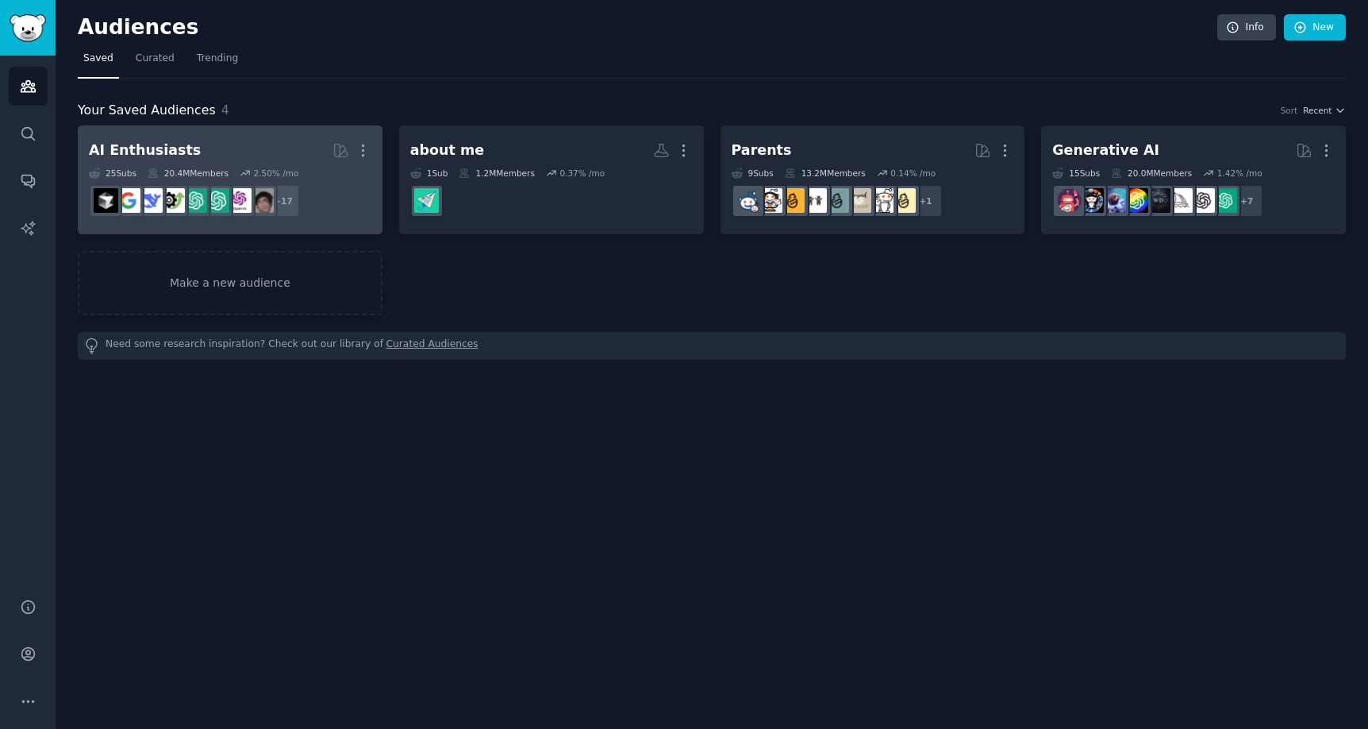
click at [194, 145] on h2 "AI Enthusiasts More" at bounding box center [230, 151] width 283 height 28
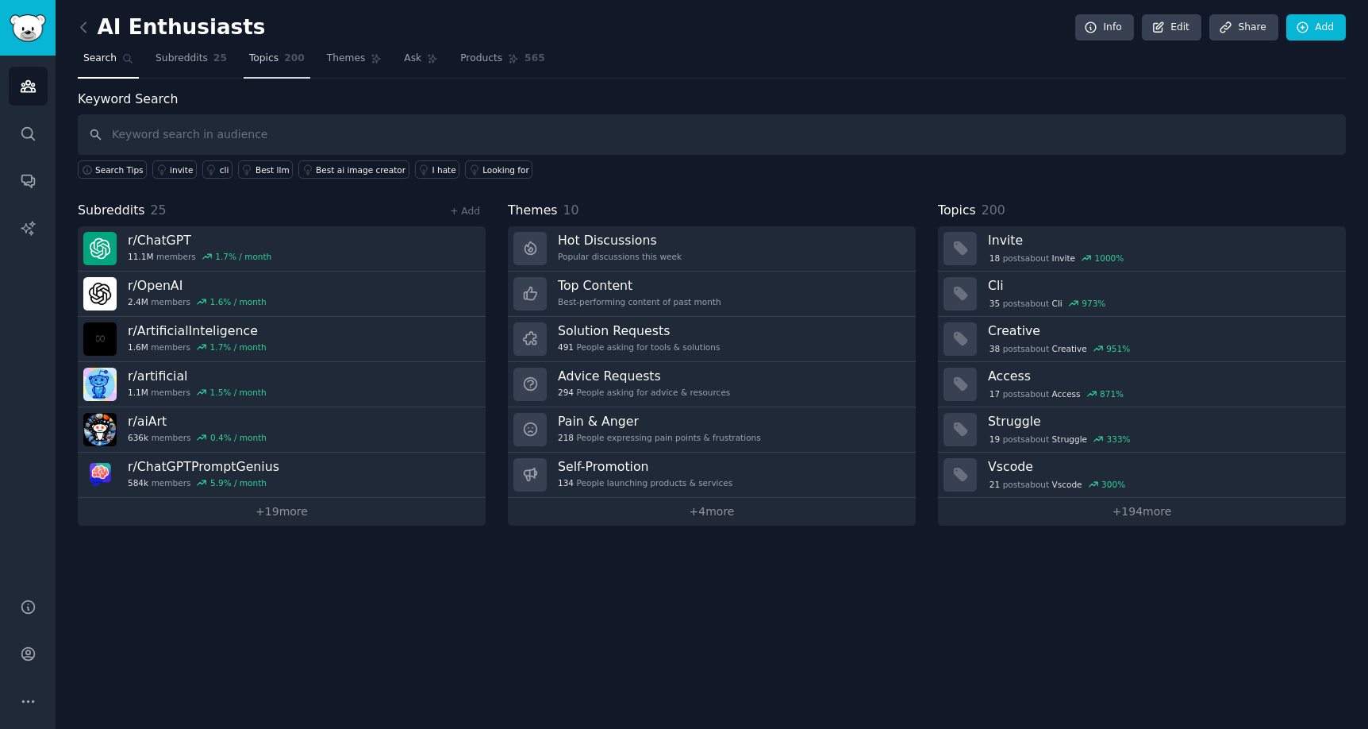
click at [276, 67] on link "Topics 200" at bounding box center [277, 62] width 67 height 33
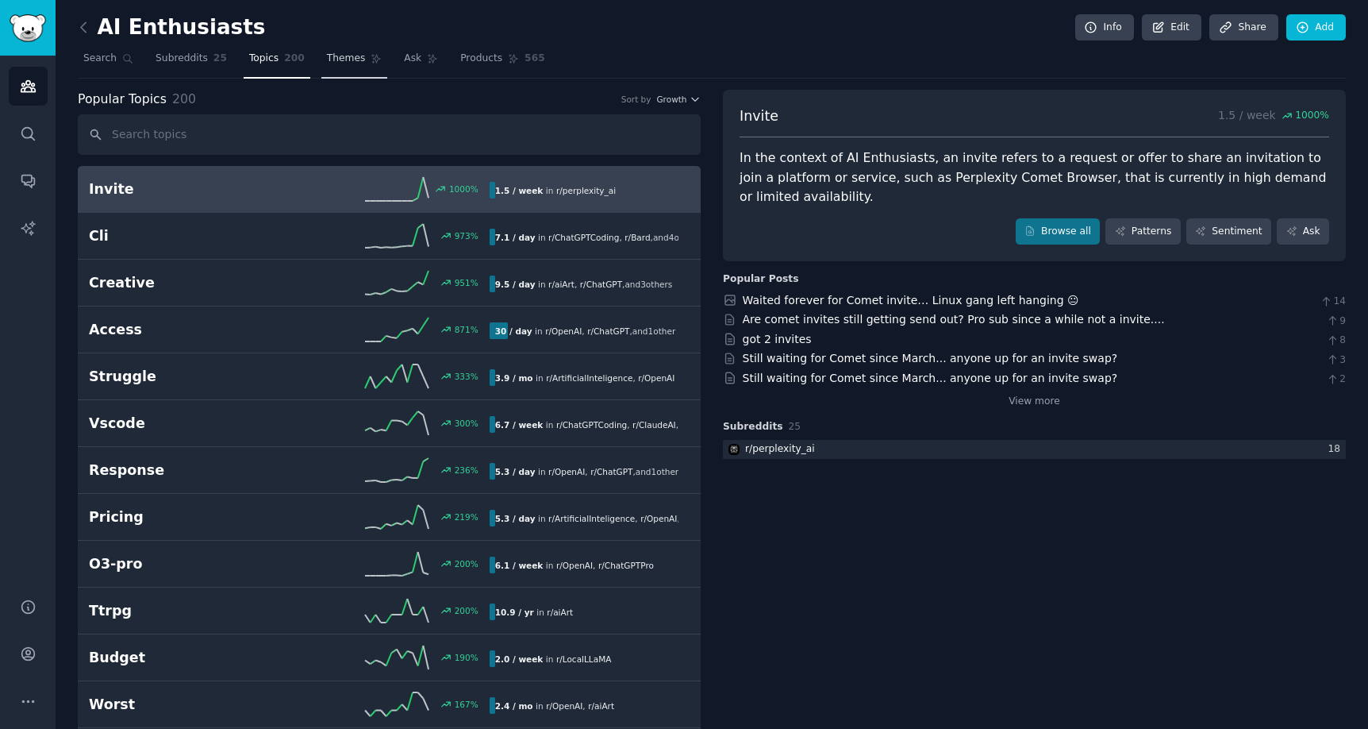
click at [350, 64] on span "Themes" at bounding box center [346, 59] width 39 height 14
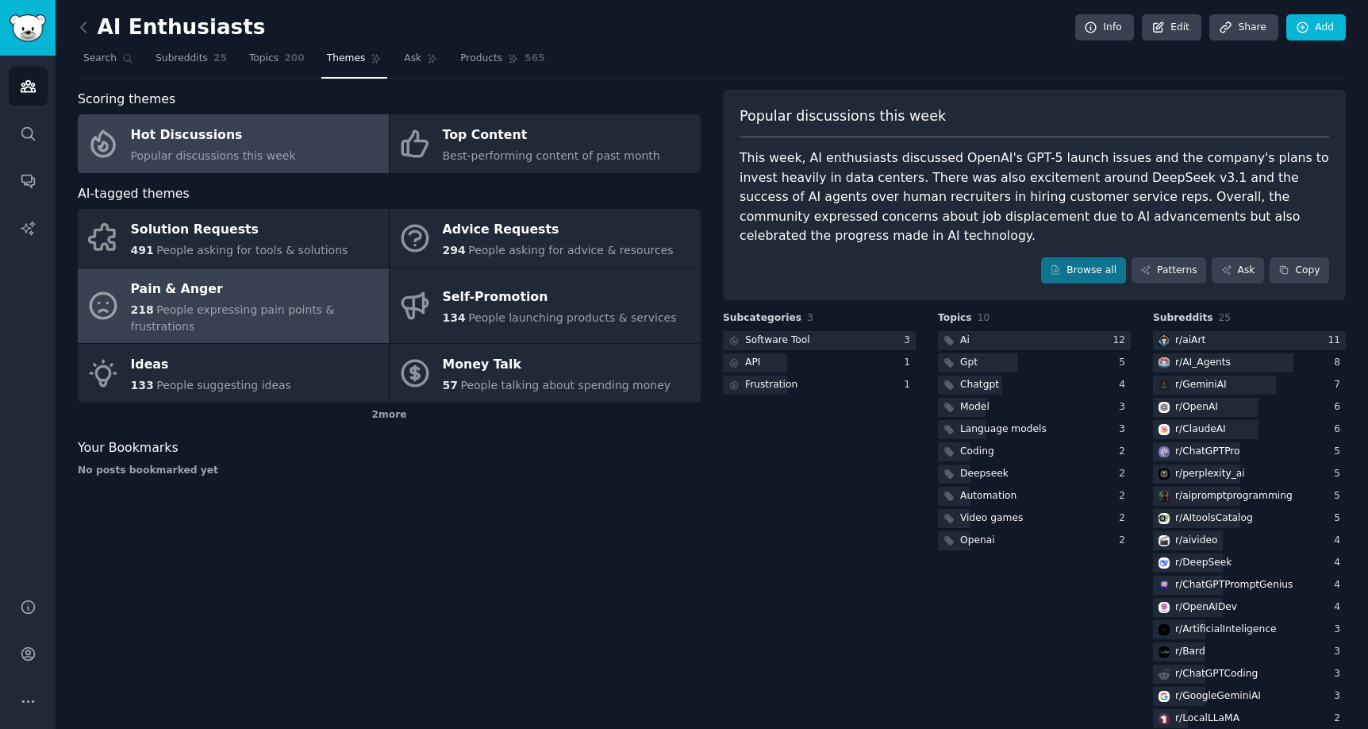
click at [260, 295] on div "Pain & Anger" at bounding box center [256, 288] width 250 height 25
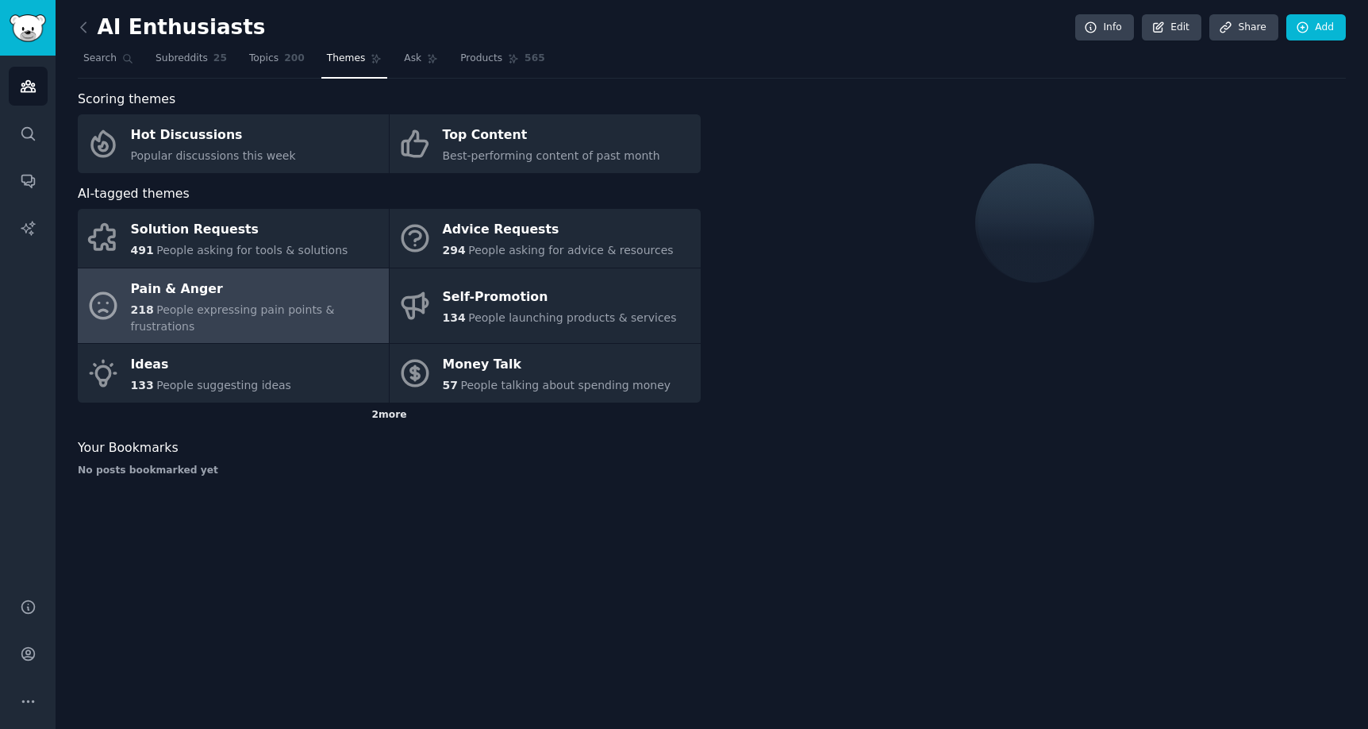
click at [392, 402] on div "2 more" at bounding box center [389, 414] width 623 height 25
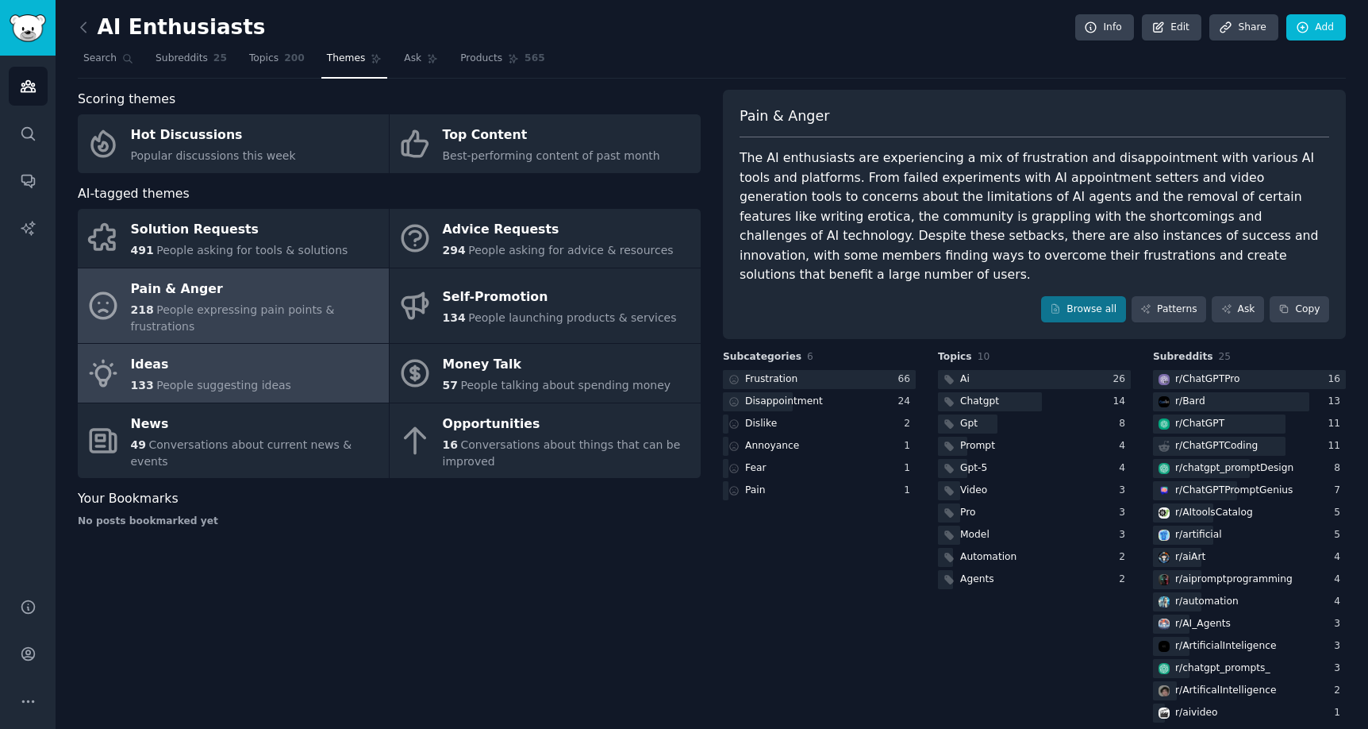
click at [252, 356] on div "Ideas" at bounding box center [211, 364] width 160 height 25
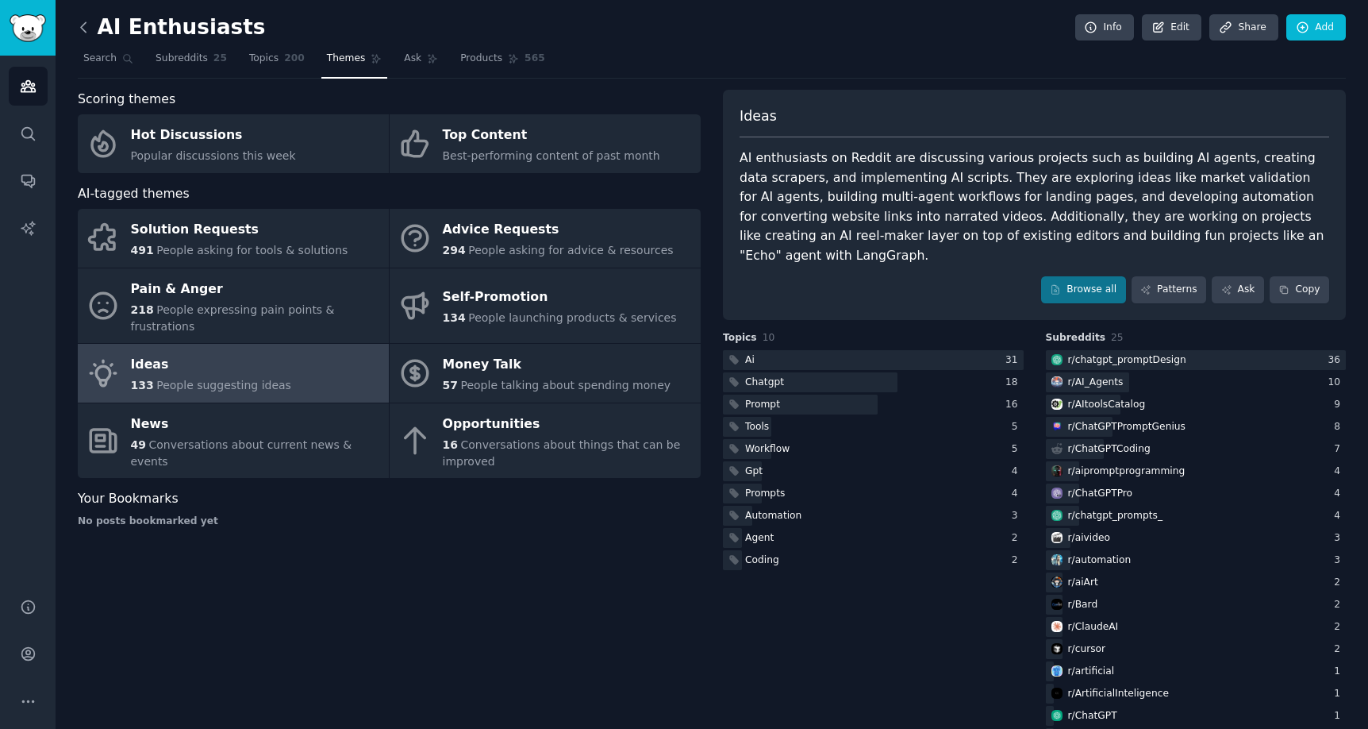
click at [87, 26] on icon at bounding box center [83, 27] width 17 height 17
